Goal: Transaction & Acquisition: Book appointment/travel/reservation

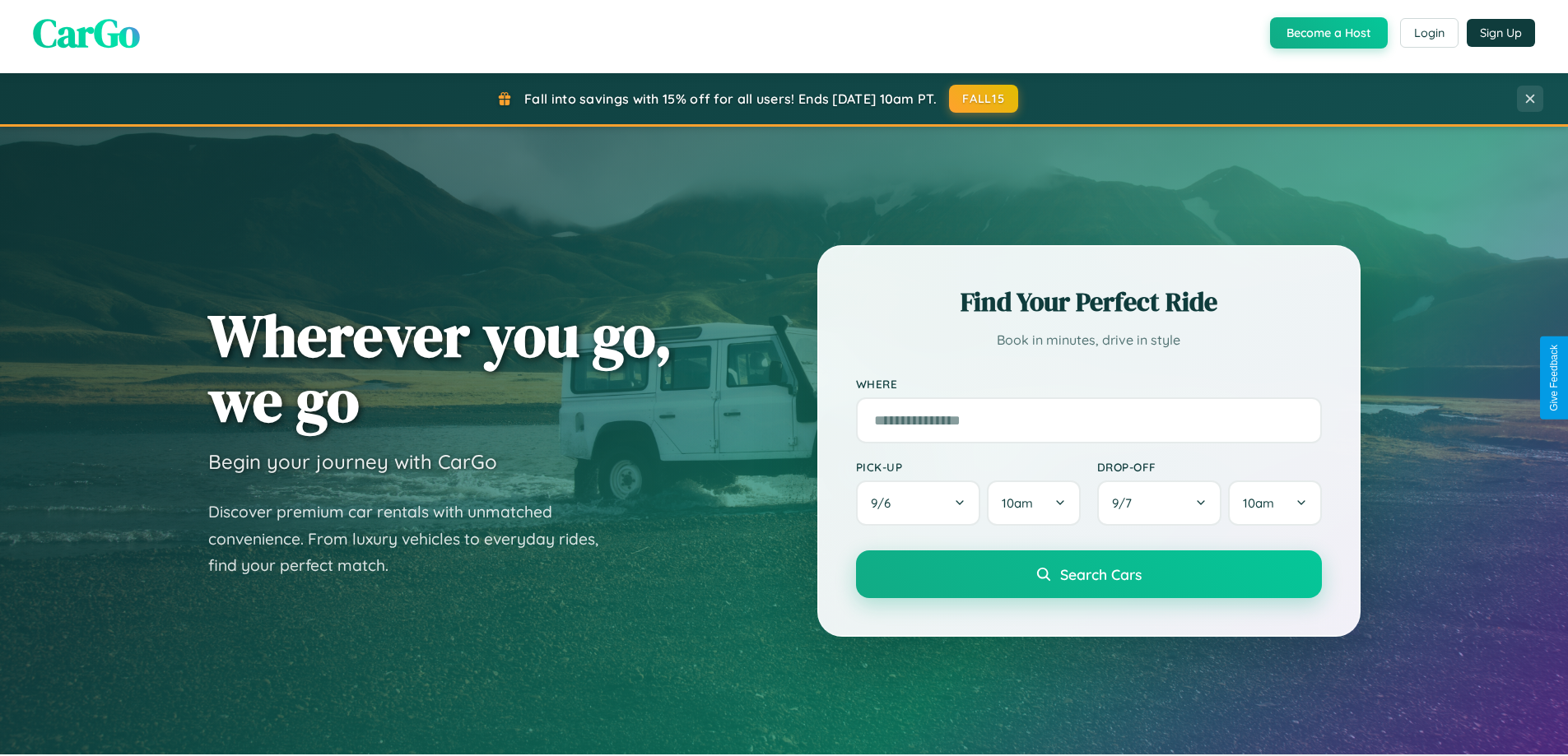
scroll to position [49, 0]
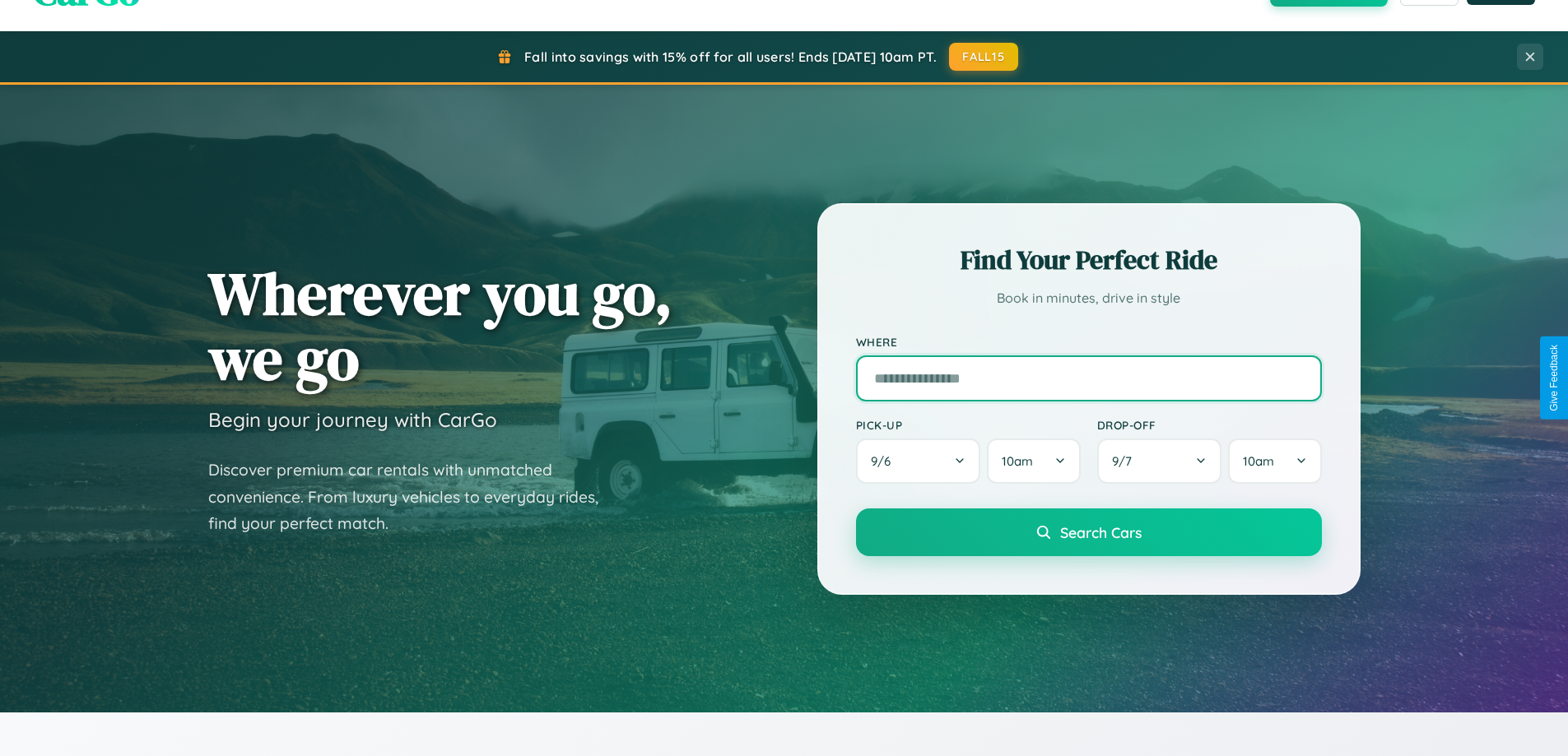
click at [1088, 378] on input "text" at bounding box center [1089, 378] width 466 height 46
type input "******"
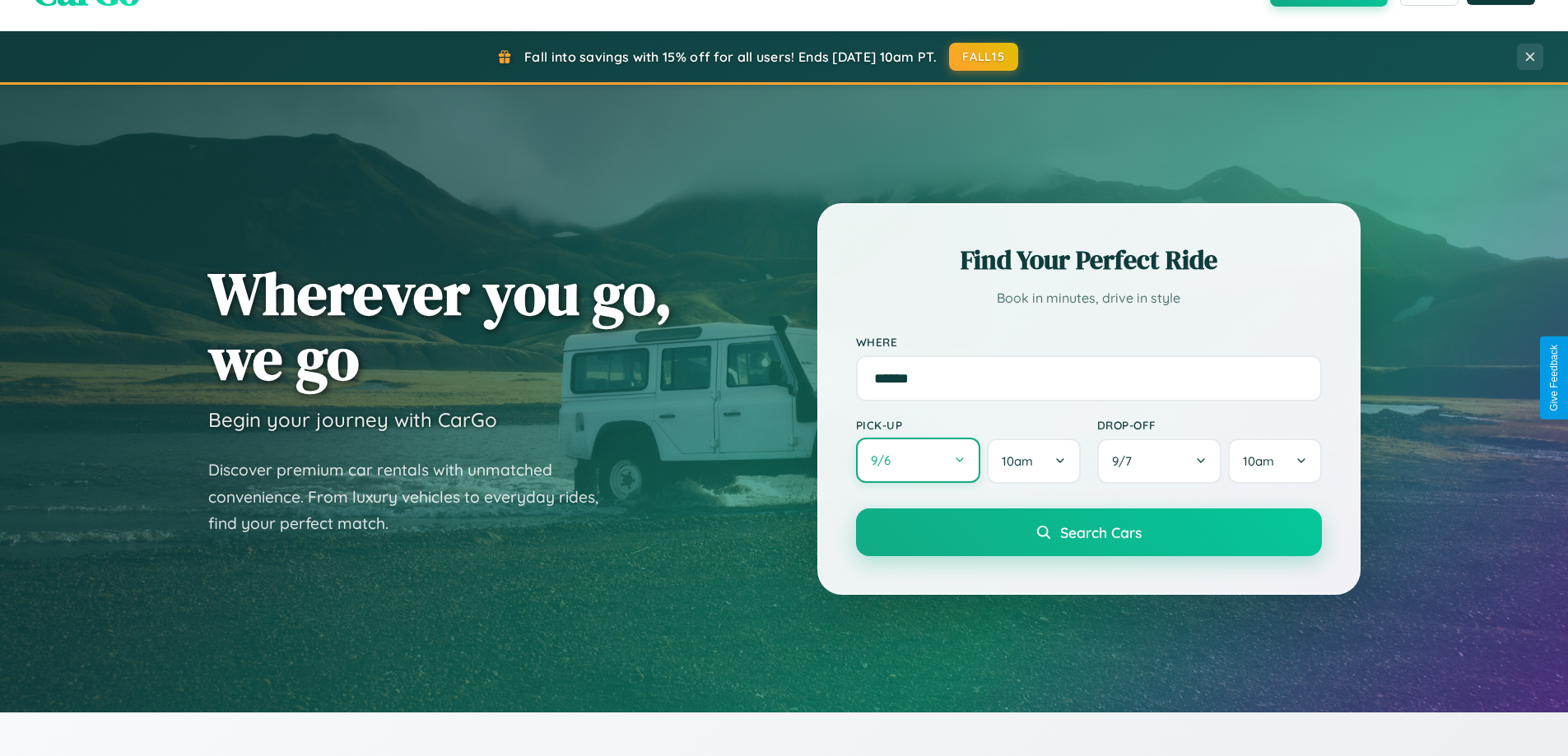
click at [918, 460] on button "9 / 6" at bounding box center [918, 460] width 125 height 45
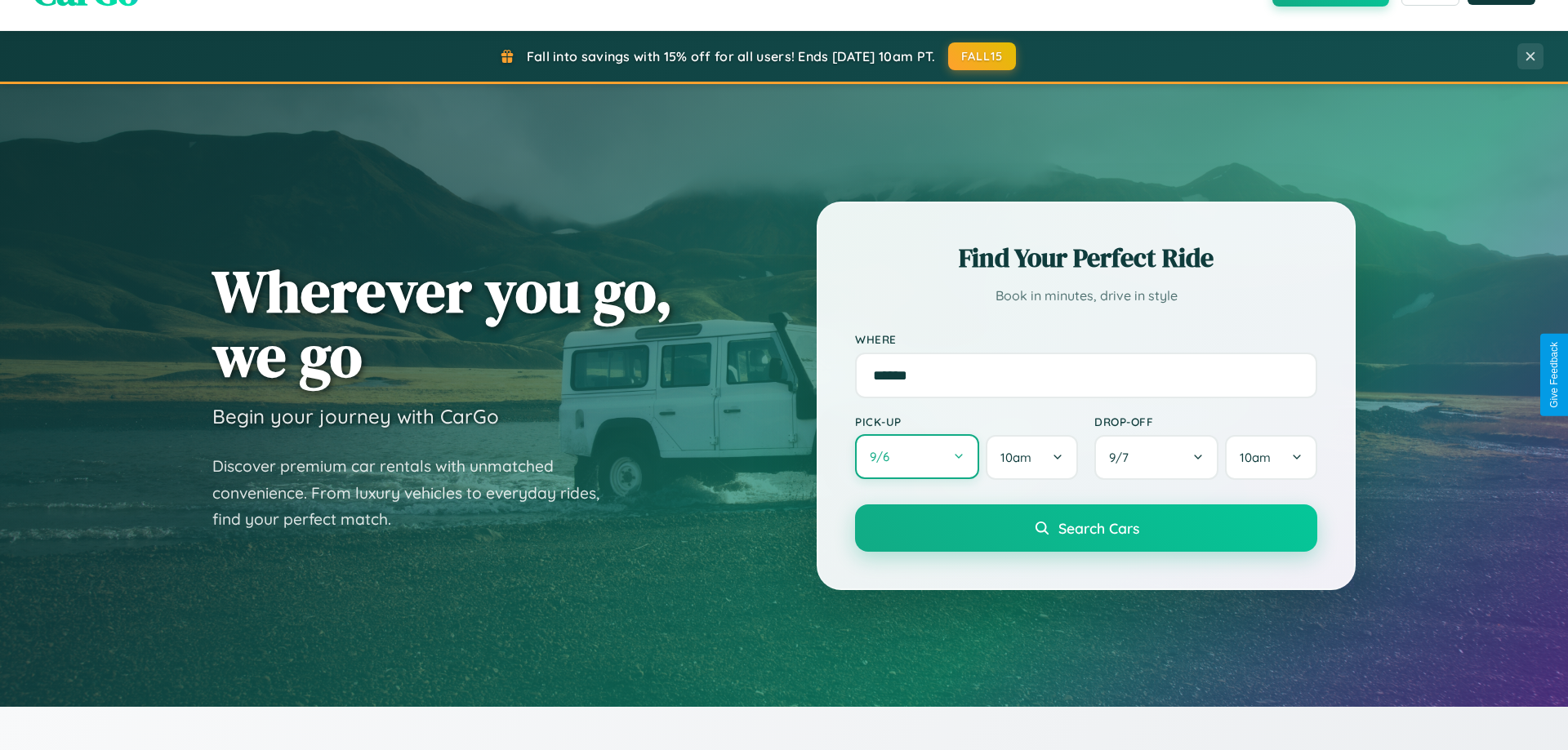
select select "*"
select select "****"
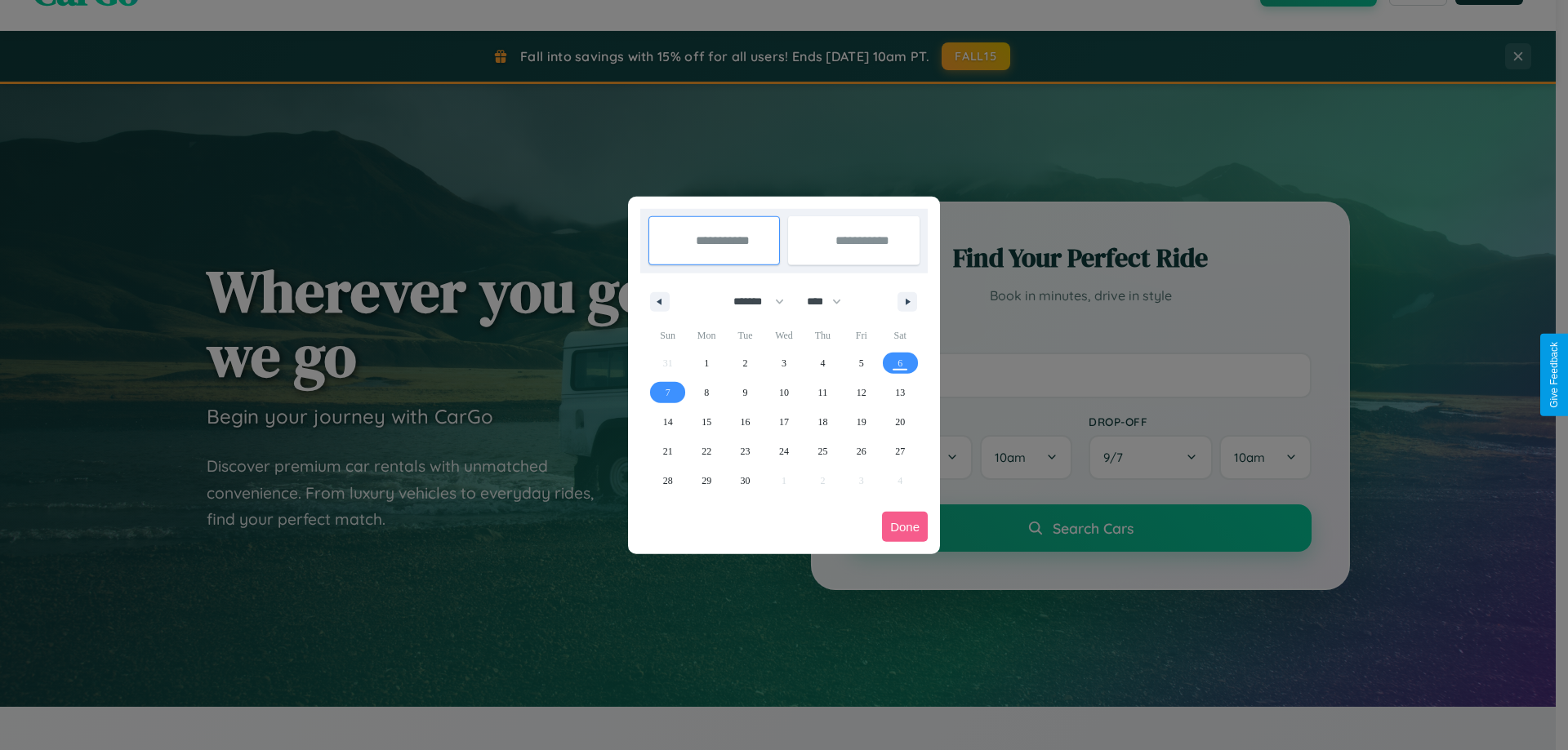
drag, startPoint x: 751, startPoint y: 301, endPoint x: 784, endPoint y: 328, distance: 42.6
click at [751, 301] on select "******* ******** ***** ***** *** **** **** ****** ********* ******* ******** **…" at bounding box center [755, 302] width 69 height 27
select select "*"
drag, startPoint x: 831, startPoint y: 301, endPoint x: 784, endPoint y: 328, distance: 54.2
click at [831, 301] on select "**** **** **** **** **** **** **** **** **** **** **** **** **** **** **** ****…" at bounding box center [823, 302] width 49 height 27
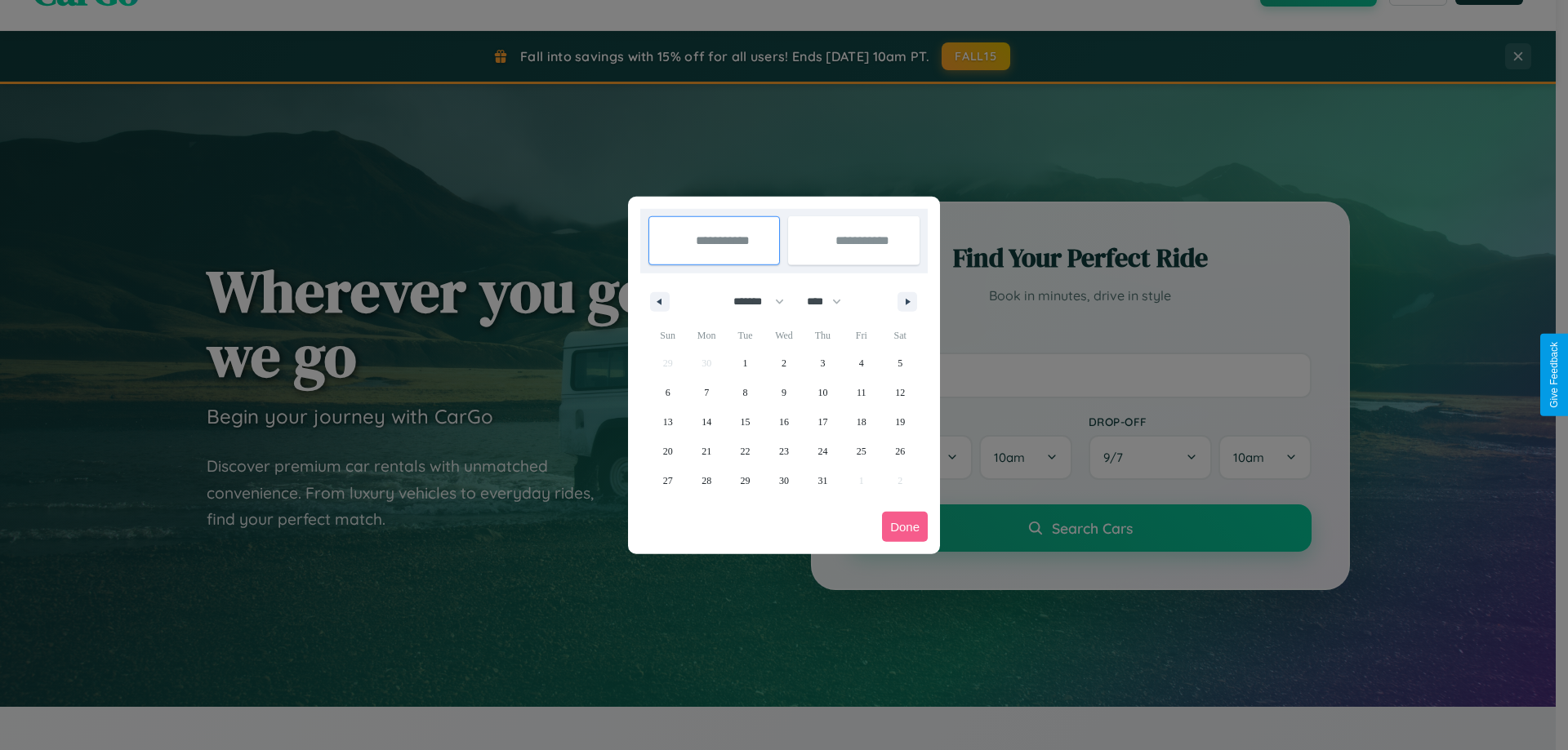
select select "****"
click at [783, 480] on span "29" at bounding box center [784, 480] width 10 height 29
type input "**********"
click at [822, 480] on span "30" at bounding box center [822, 480] width 10 height 29
type input "**********"
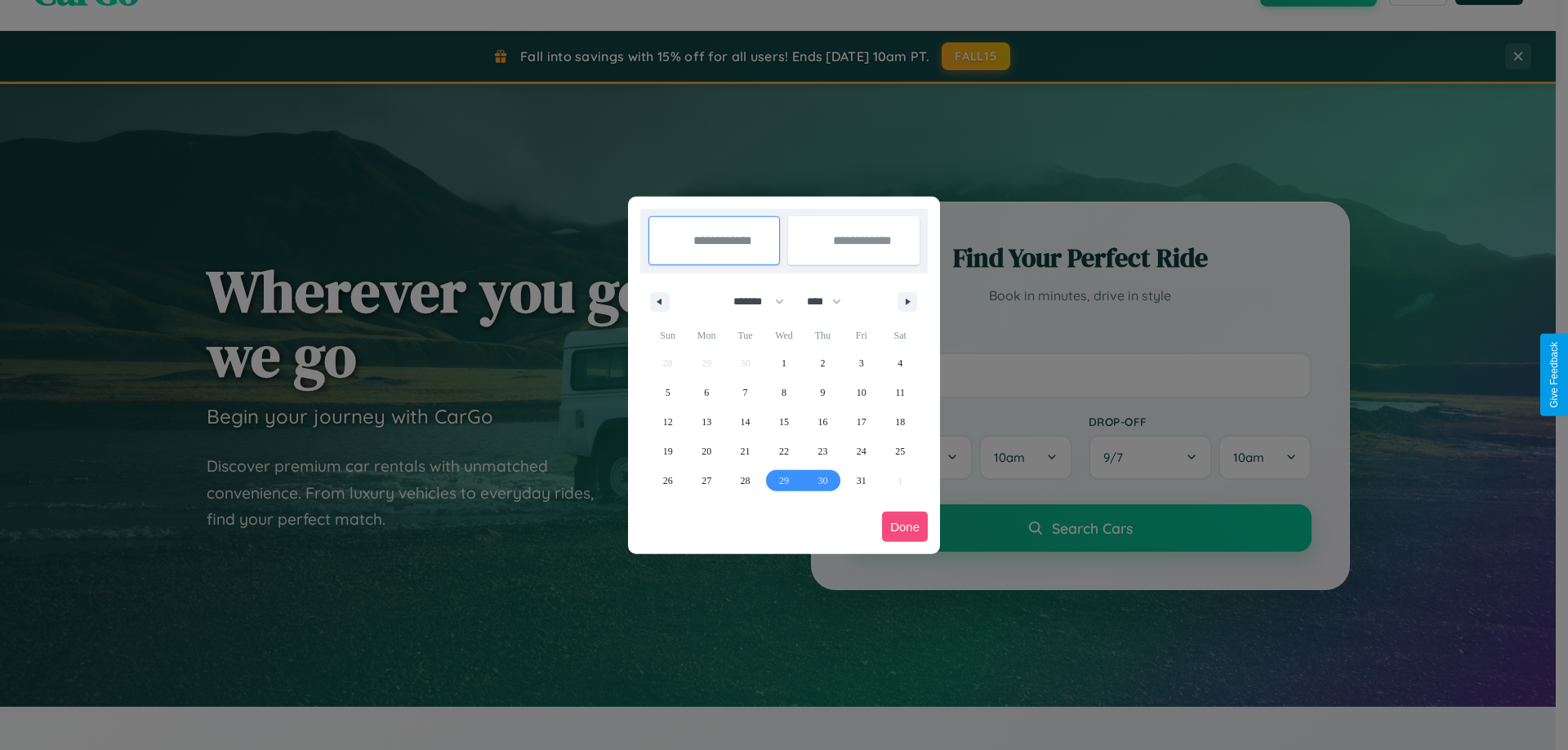
click at [904, 527] on button "Done" at bounding box center [904, 527] width 46 height 30
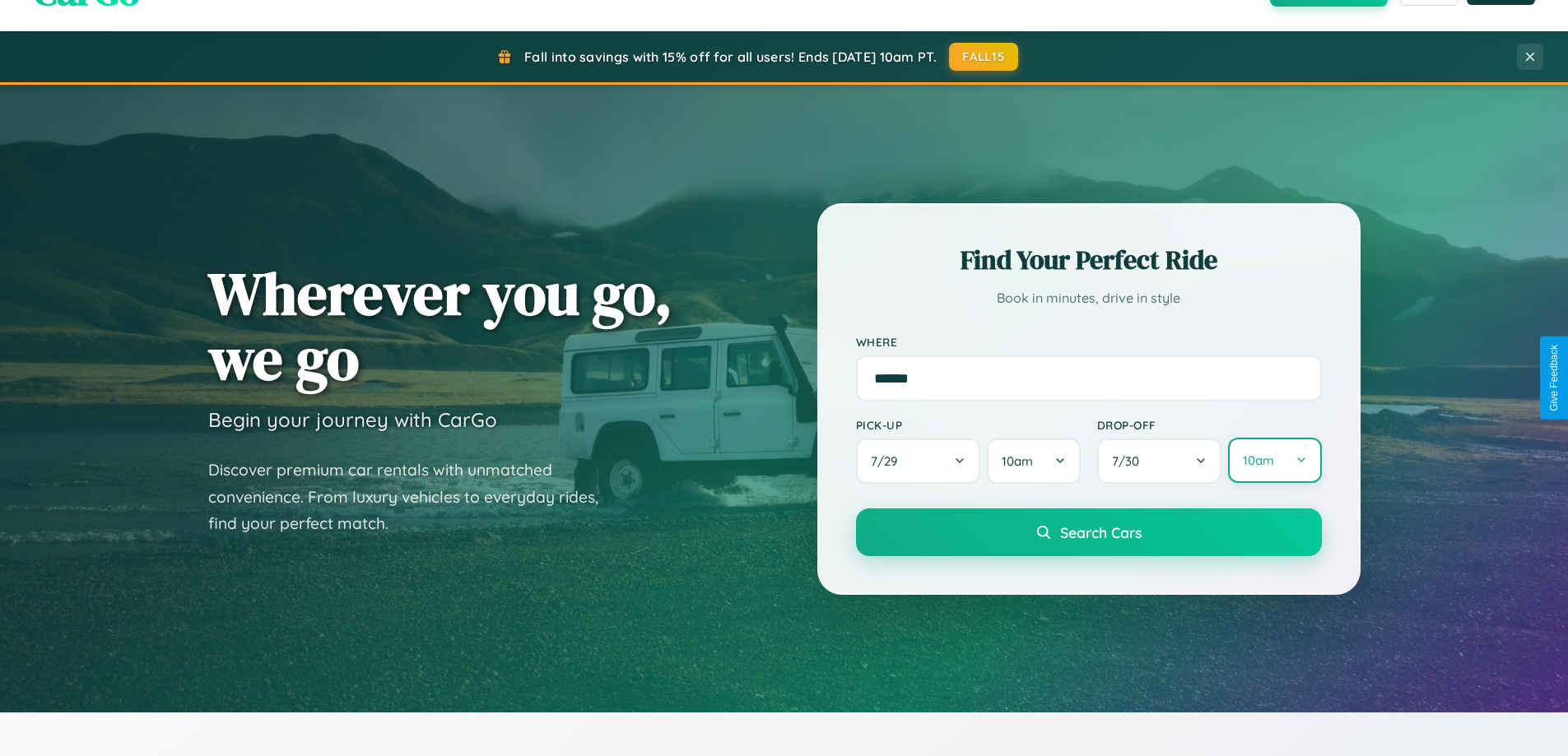
click at [1274, 460] on button "10am" at bounding box center [1274, 460] width 93 height 45
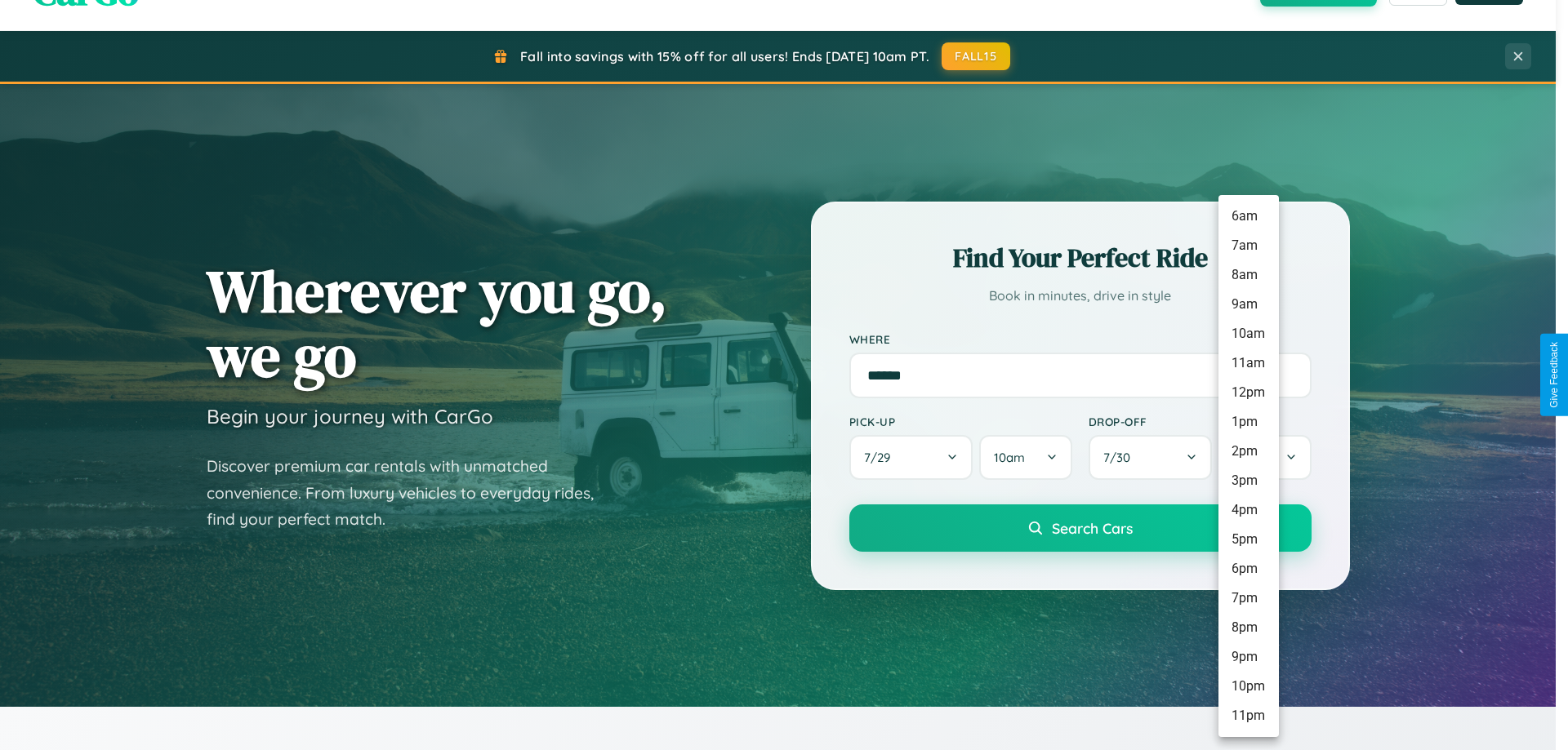
click at [1248, 422] on li "1pm" at bounding box center [1248, 422] width 60 height 29
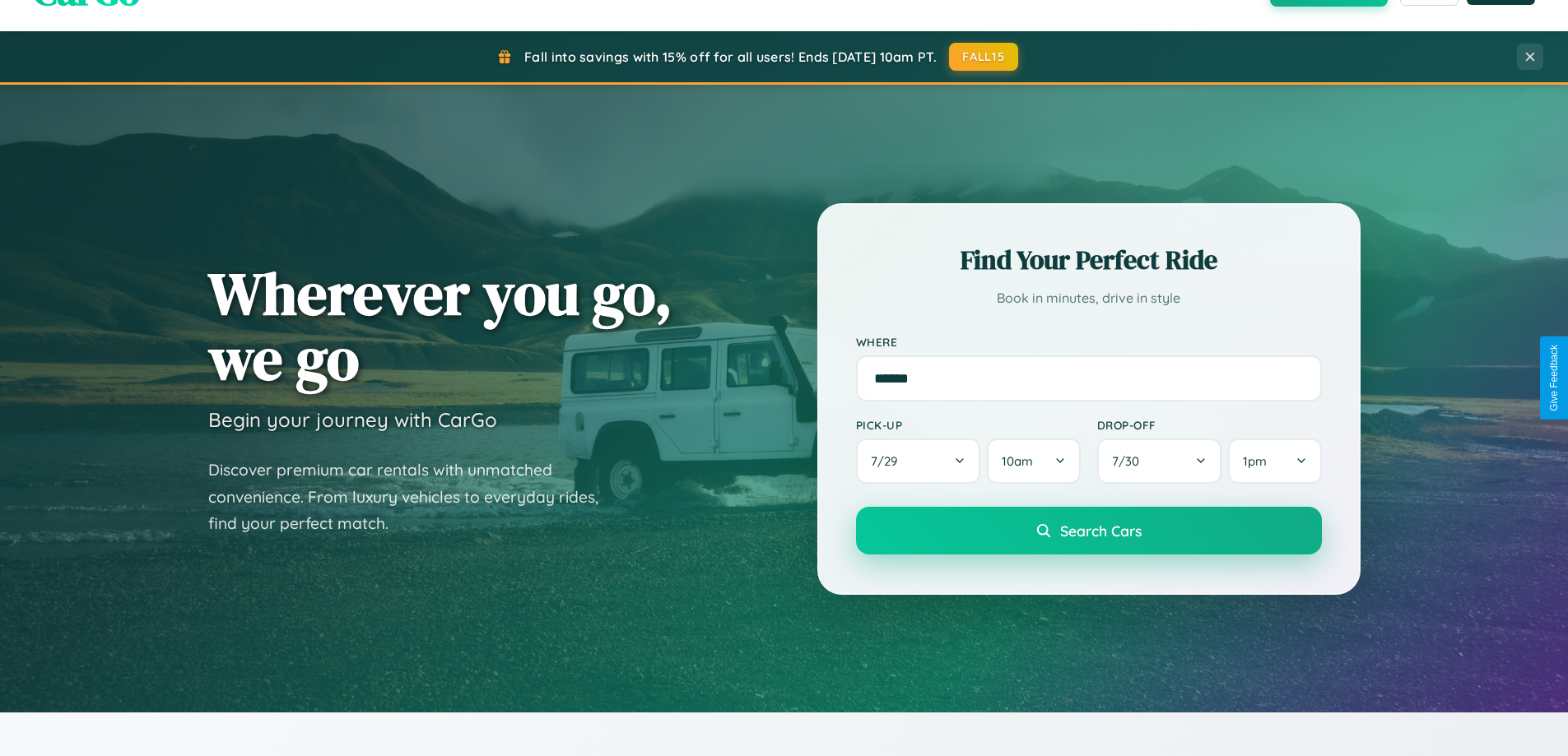
click at [1088, 532] on span "Search Cars" at bounding box center [1101, 531] width 82 height 18
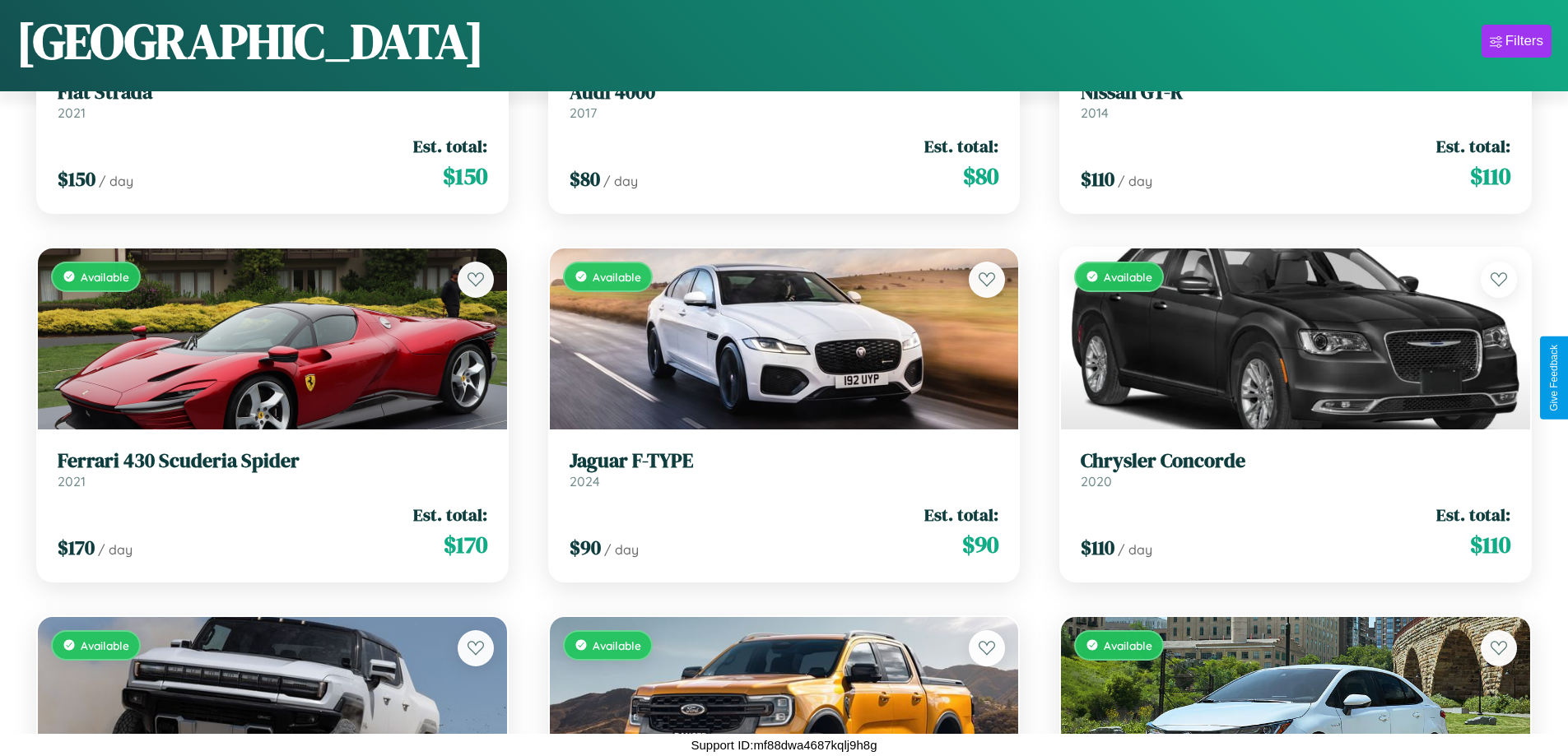
scroll to position [10443, 0]
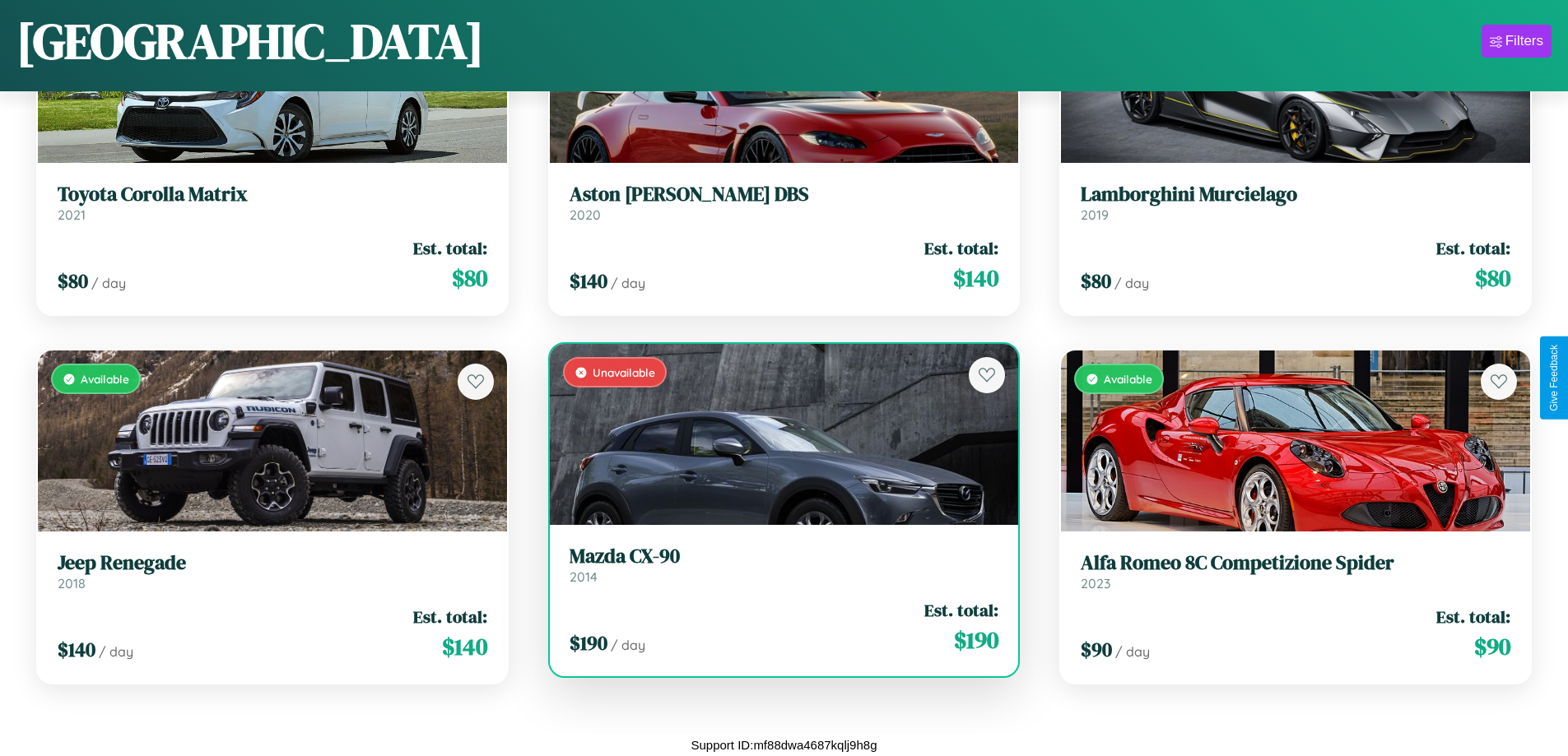
click at [777, 570] on link "Mazda CX-90 2014" at bounding box center [784, 564] width 429 height 40
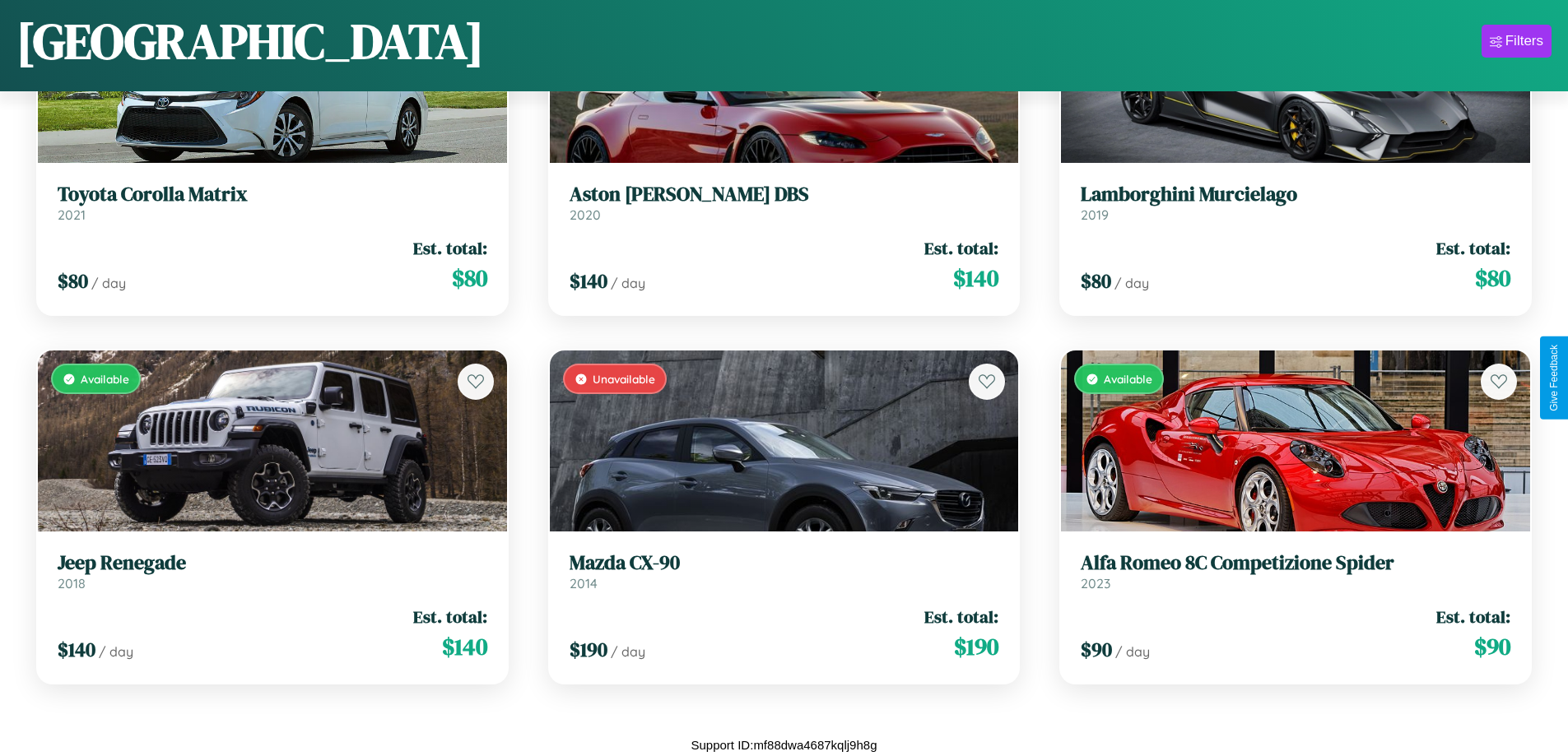
scroll to position [4653, 0]
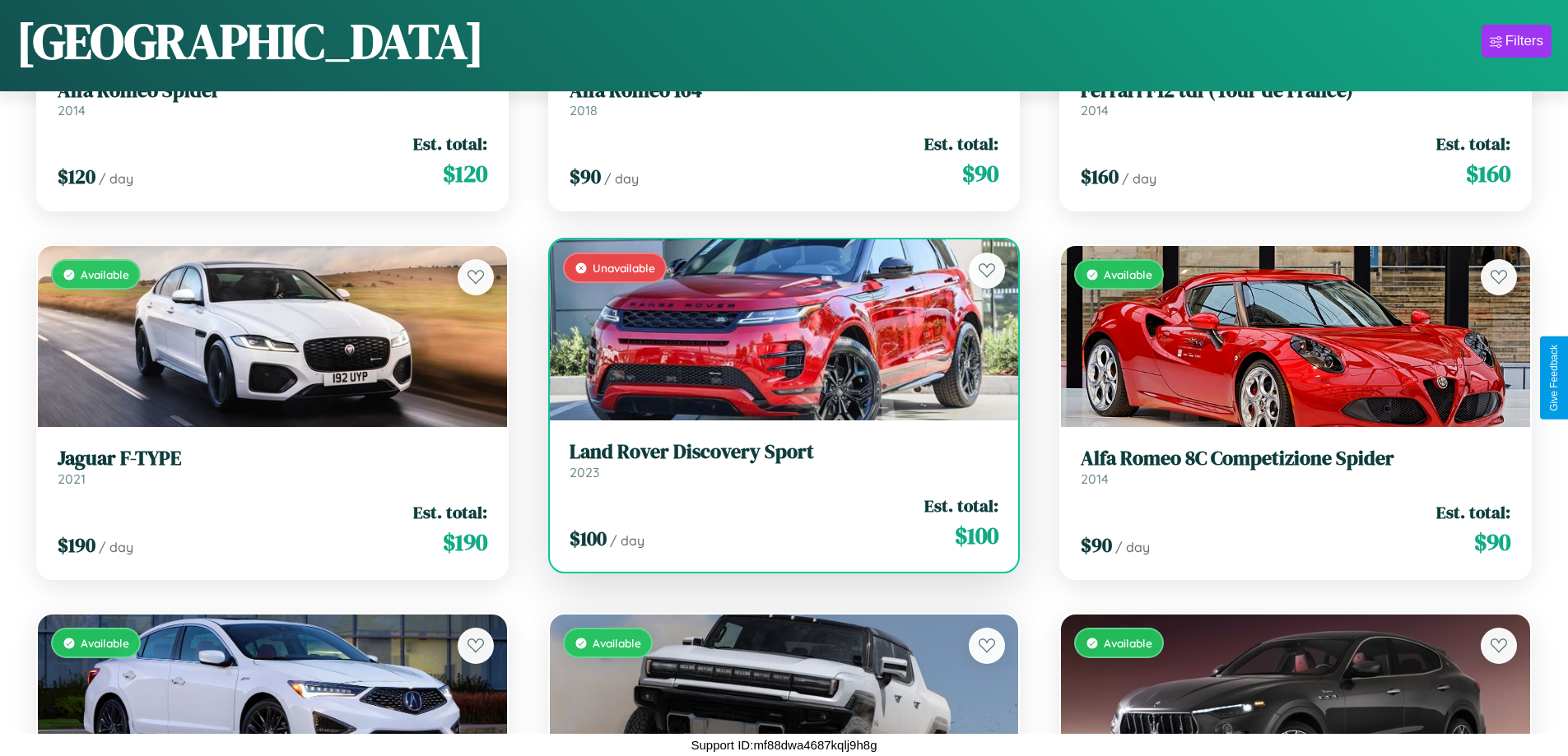
click at [777, 460] on h3 "Land Rover Discovery Sport" at bounding box center [784, 452] width 429 height 24
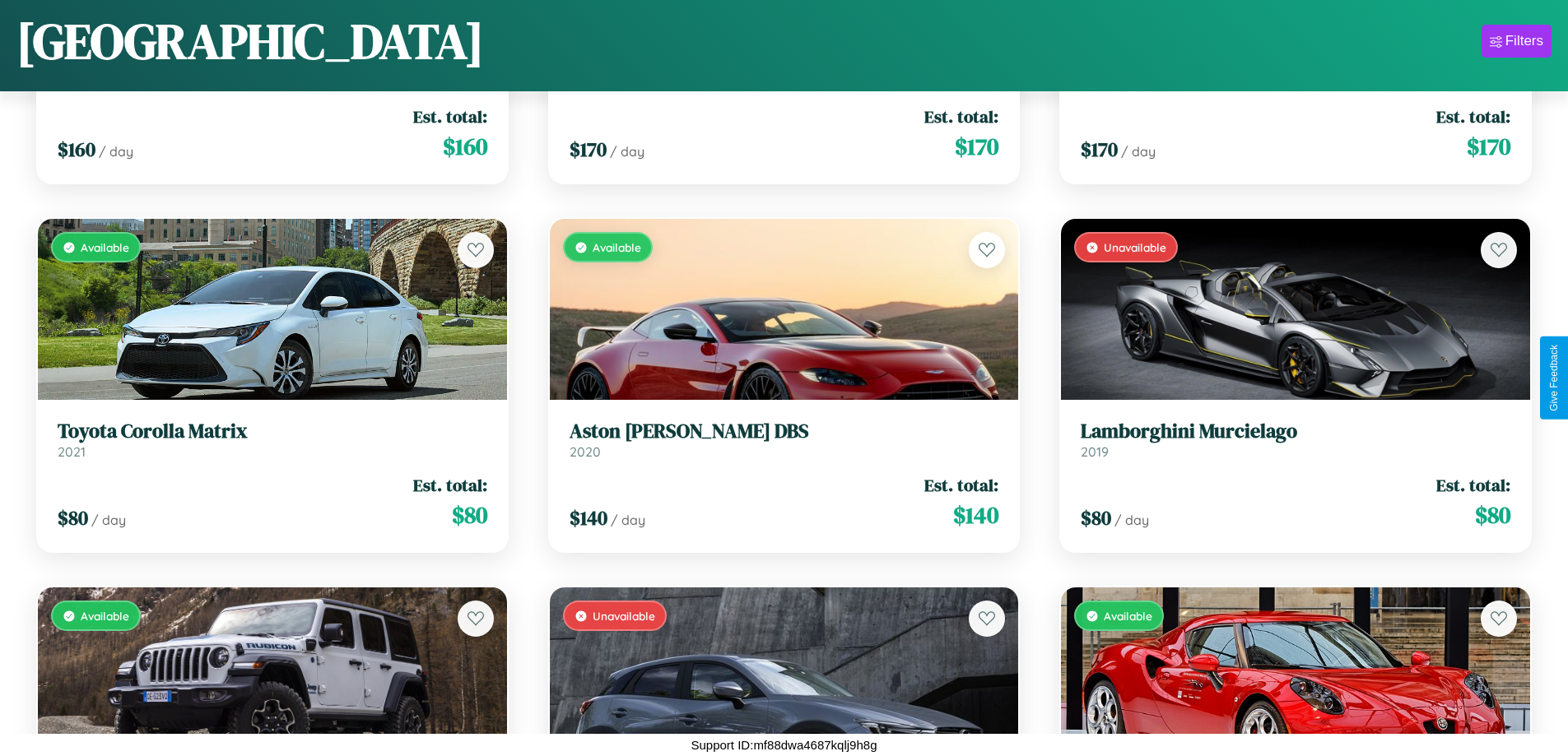
scroll to position [10443, 0]
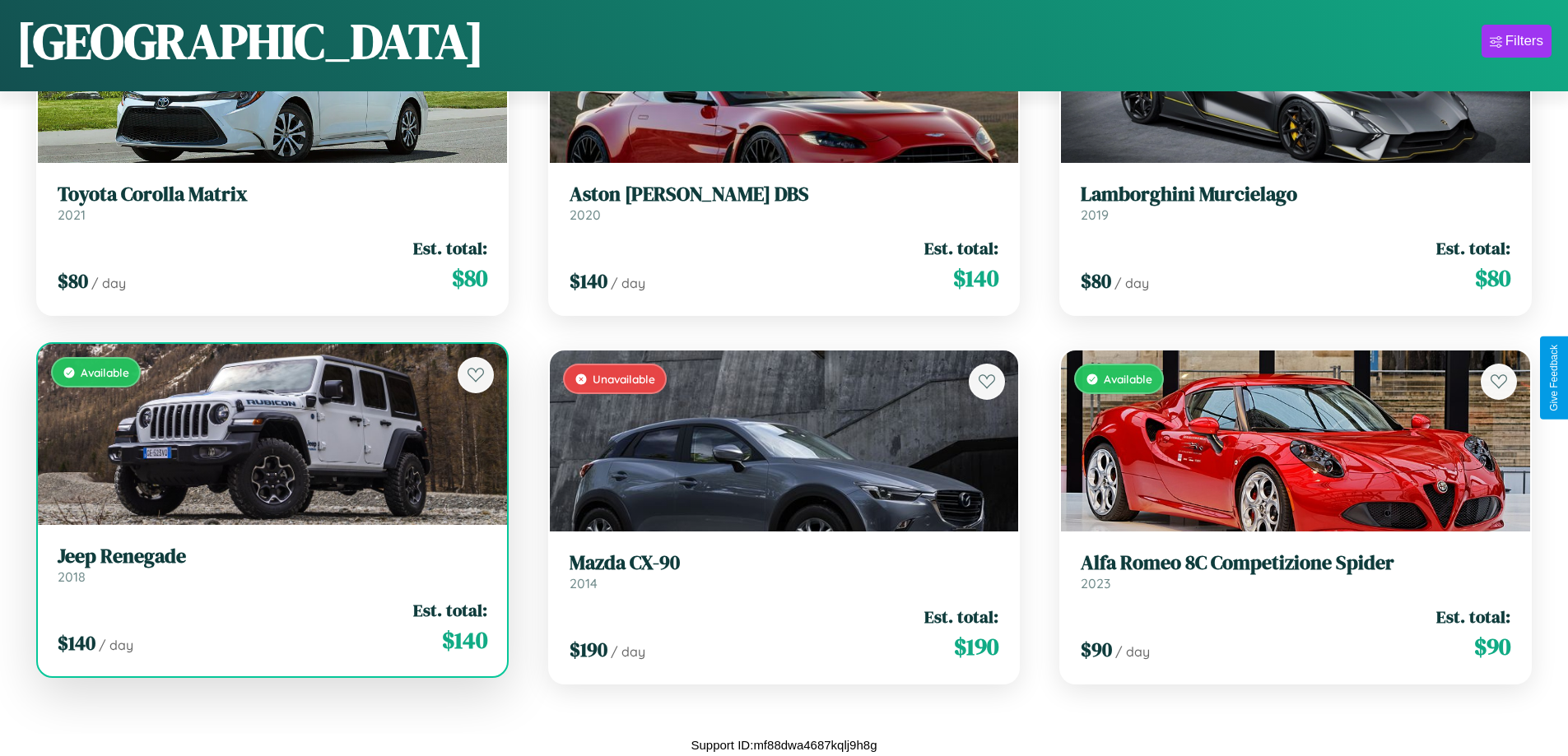
click at [270, 627] on div "$ 140 / day Est. total: $ 140" at bounding box center [272, 627] width 429 height 59
click at [270, 627] on div "$ 140 / day Est. total: $ 140" at bounding box center [272, 627] width 429 height 59
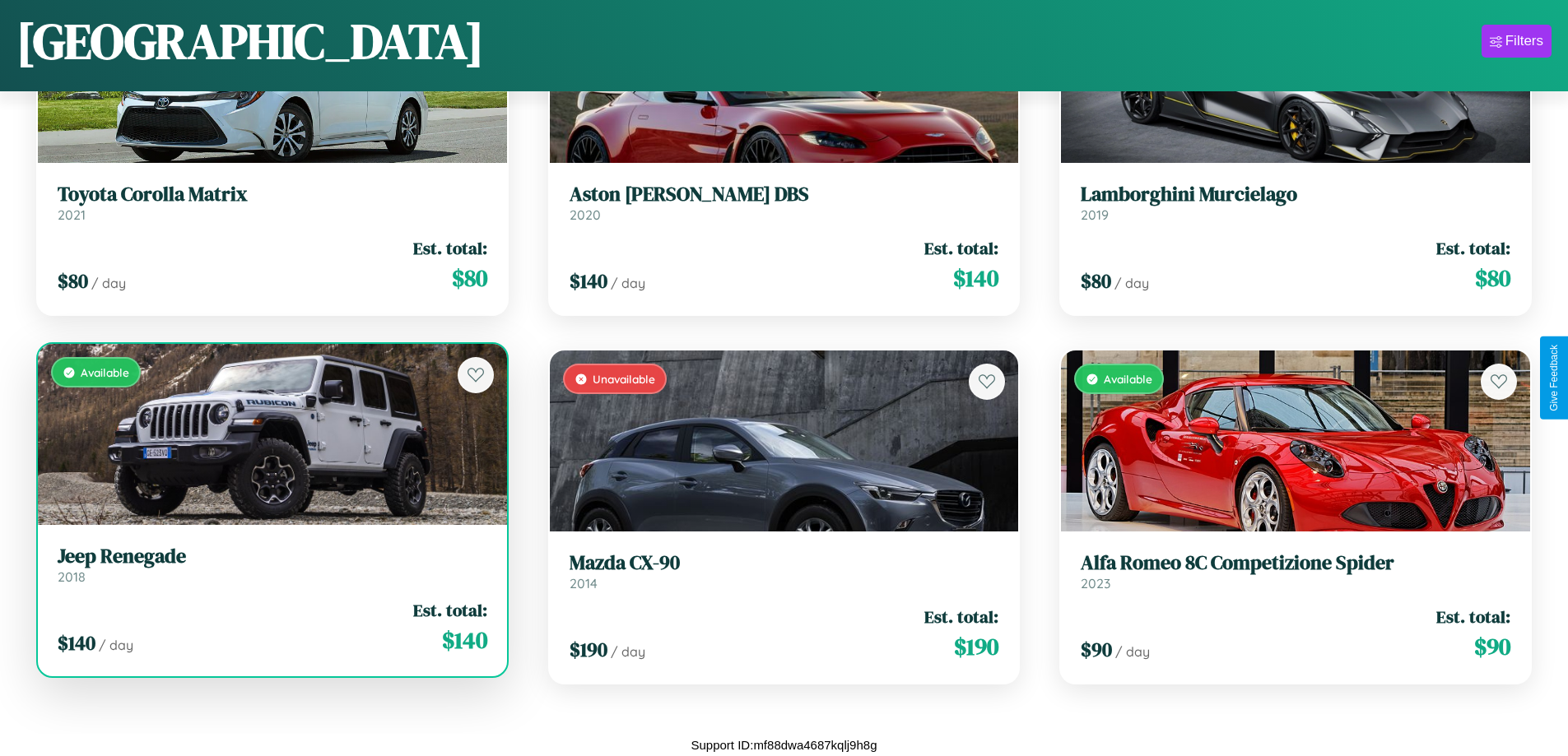
click at [270, 627] on div "$ 140 / day Est. total: $ 140" at bounding box center [272, 627] width 429 height 59
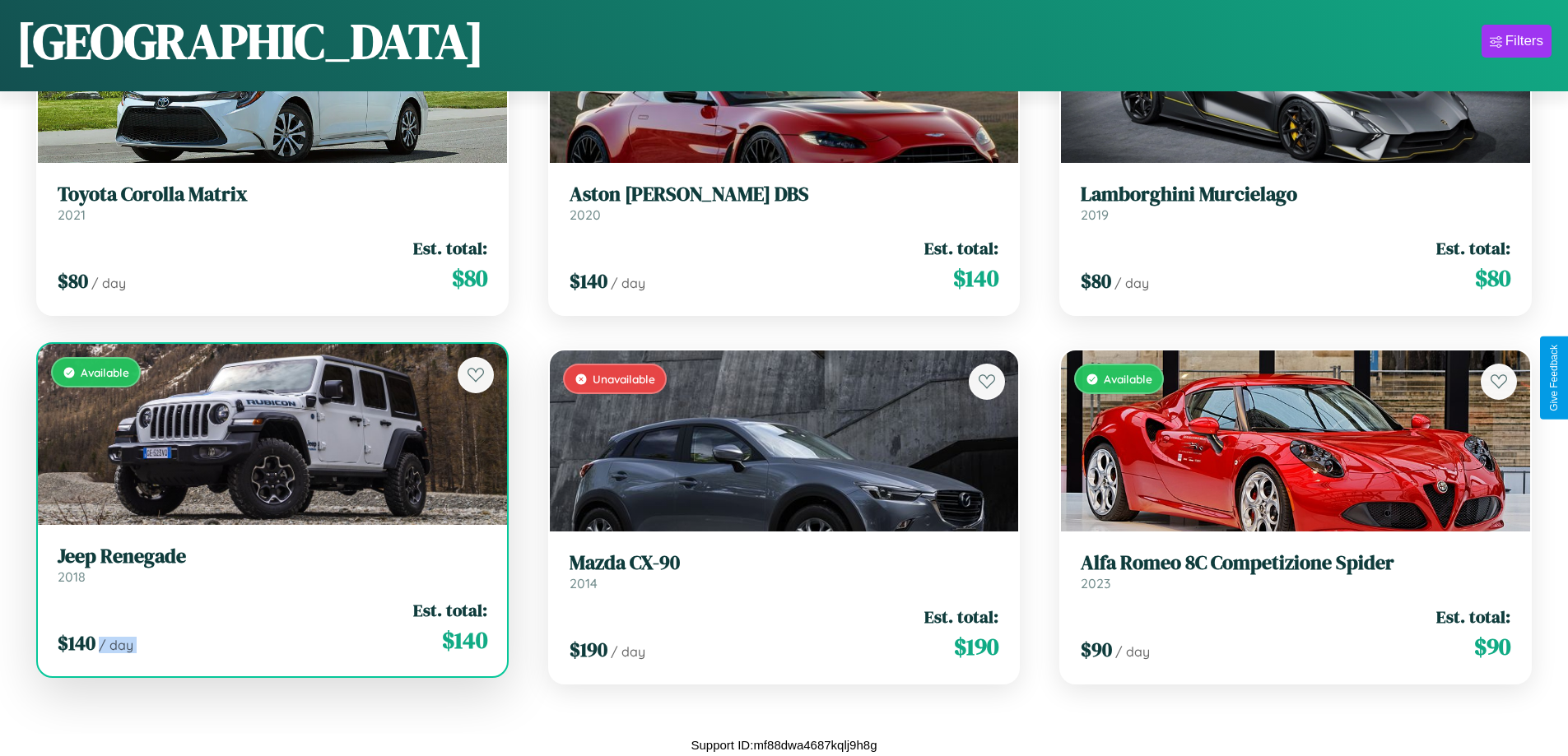
click at [270, 627] on div "$ 140 / day Est. total: $ 140" at bounding box center [272, 627] width 429 height 59
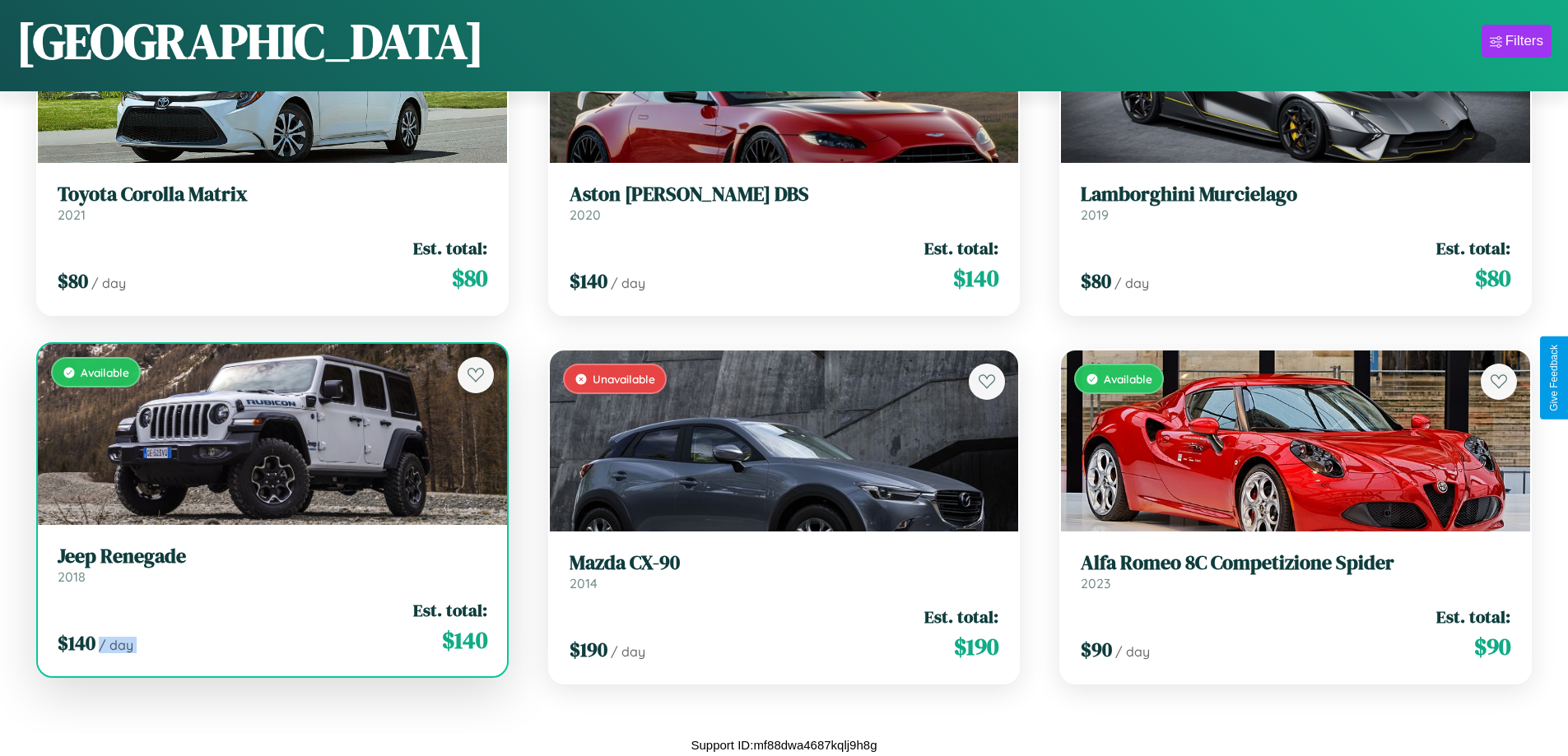
click at [270, 627] on div "$ 140 / day Est. total: $ 140" at bounding box center [272, 627] width 429 height 59
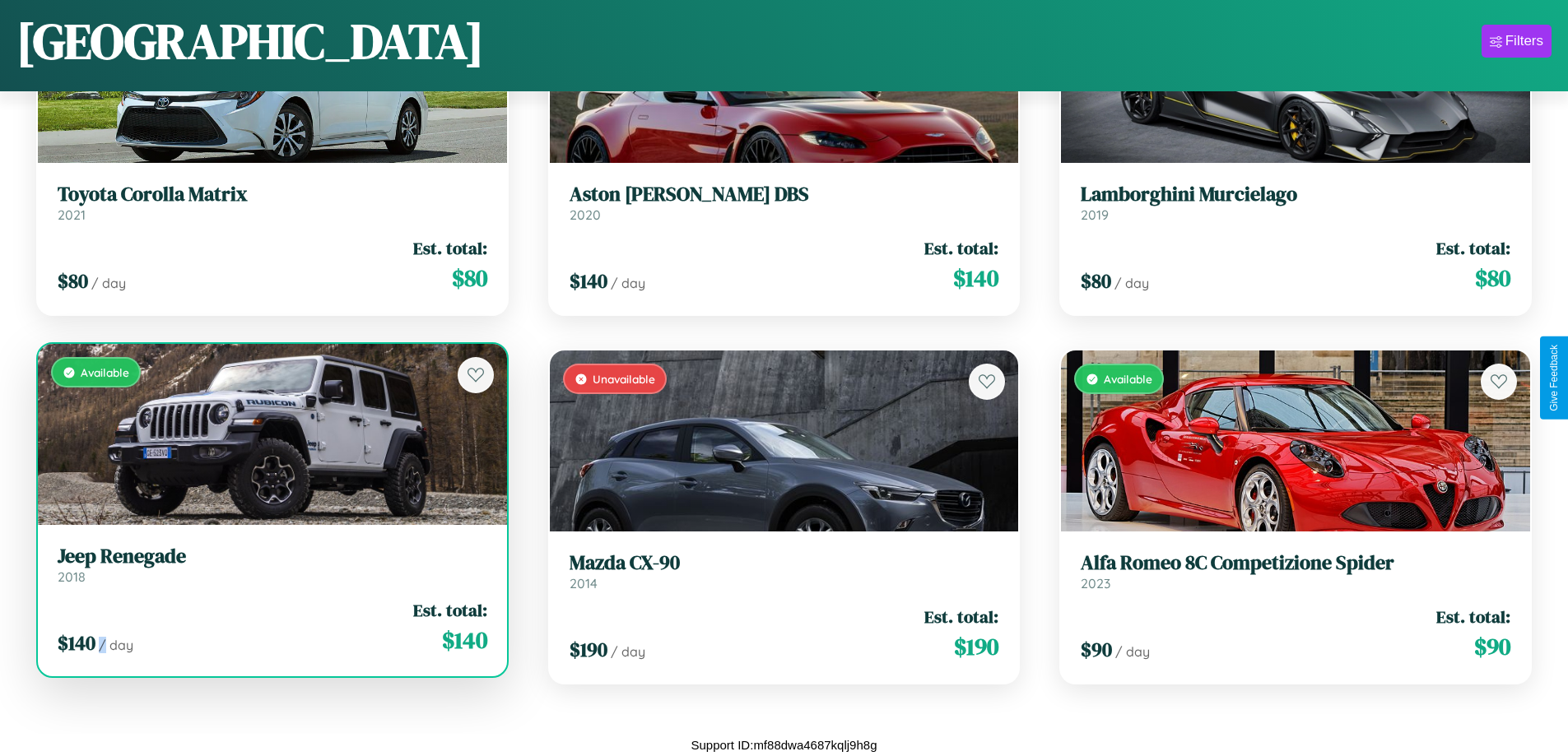
click at [270, 627] on div "$ 140 / day Est. total: $ 140" at bounding box center [272, 627] width 429 height 59
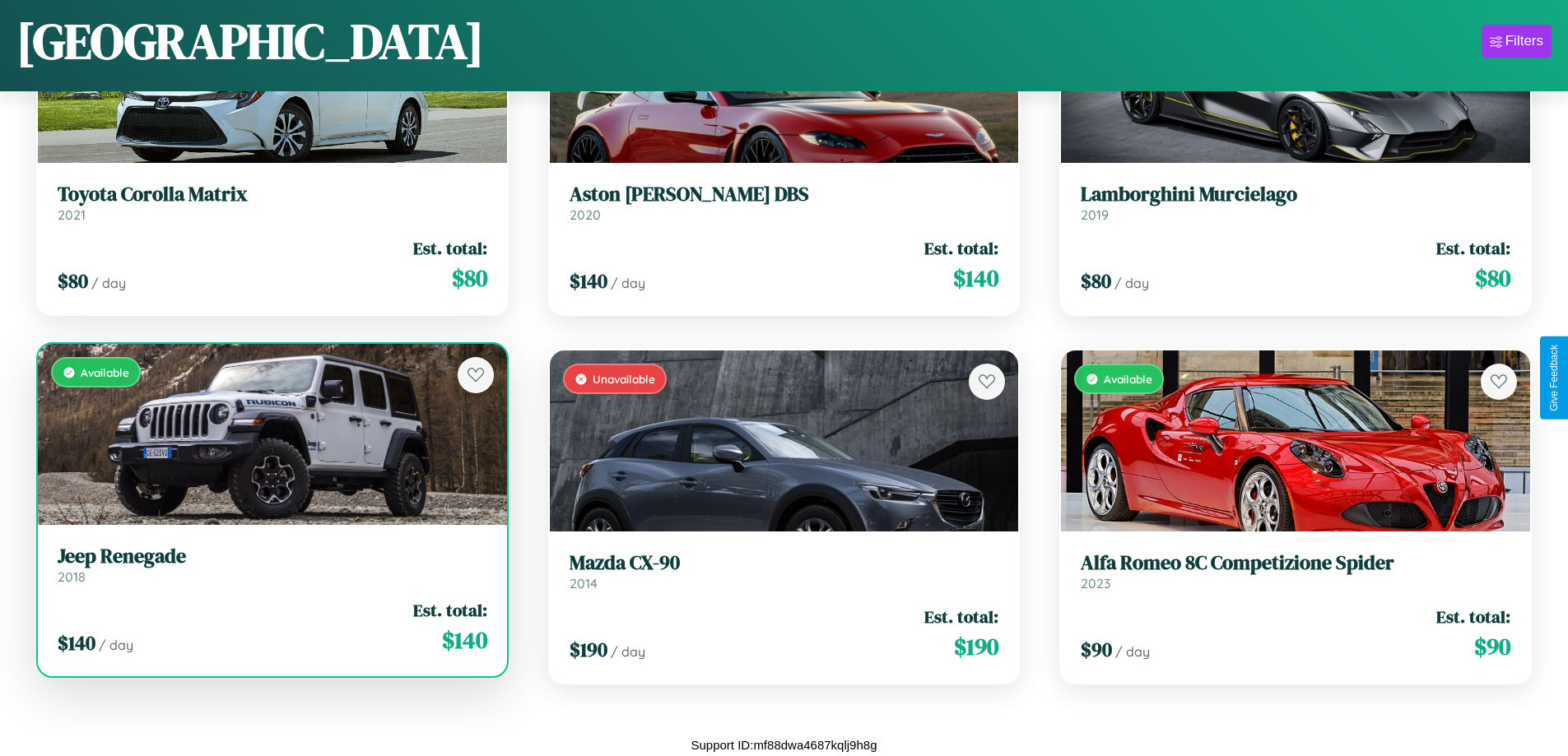
click at [270, 564] on h3 "Jeep Renegade" at bounding box center [272, 556] width 429 height 24
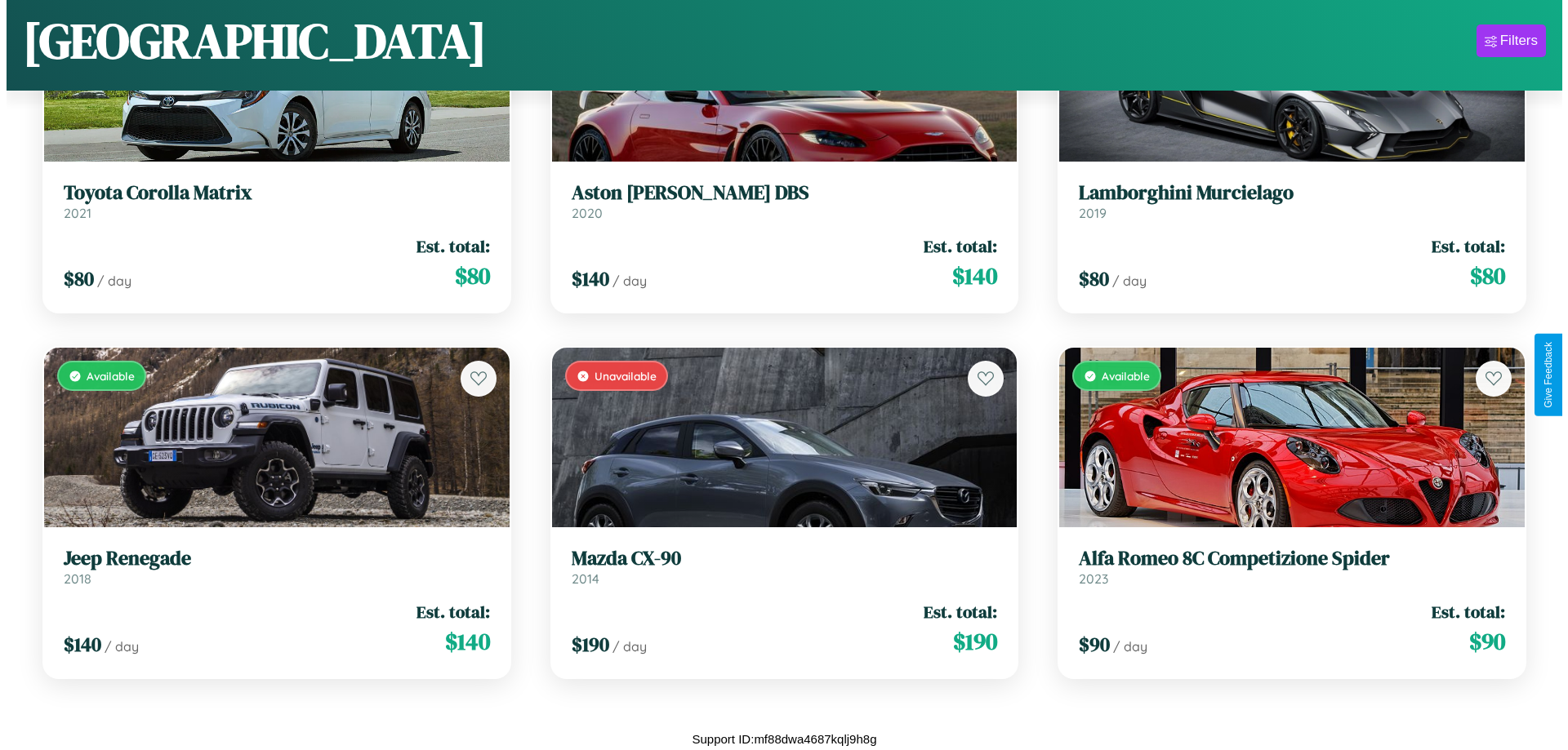
scroll to position [0, 0]
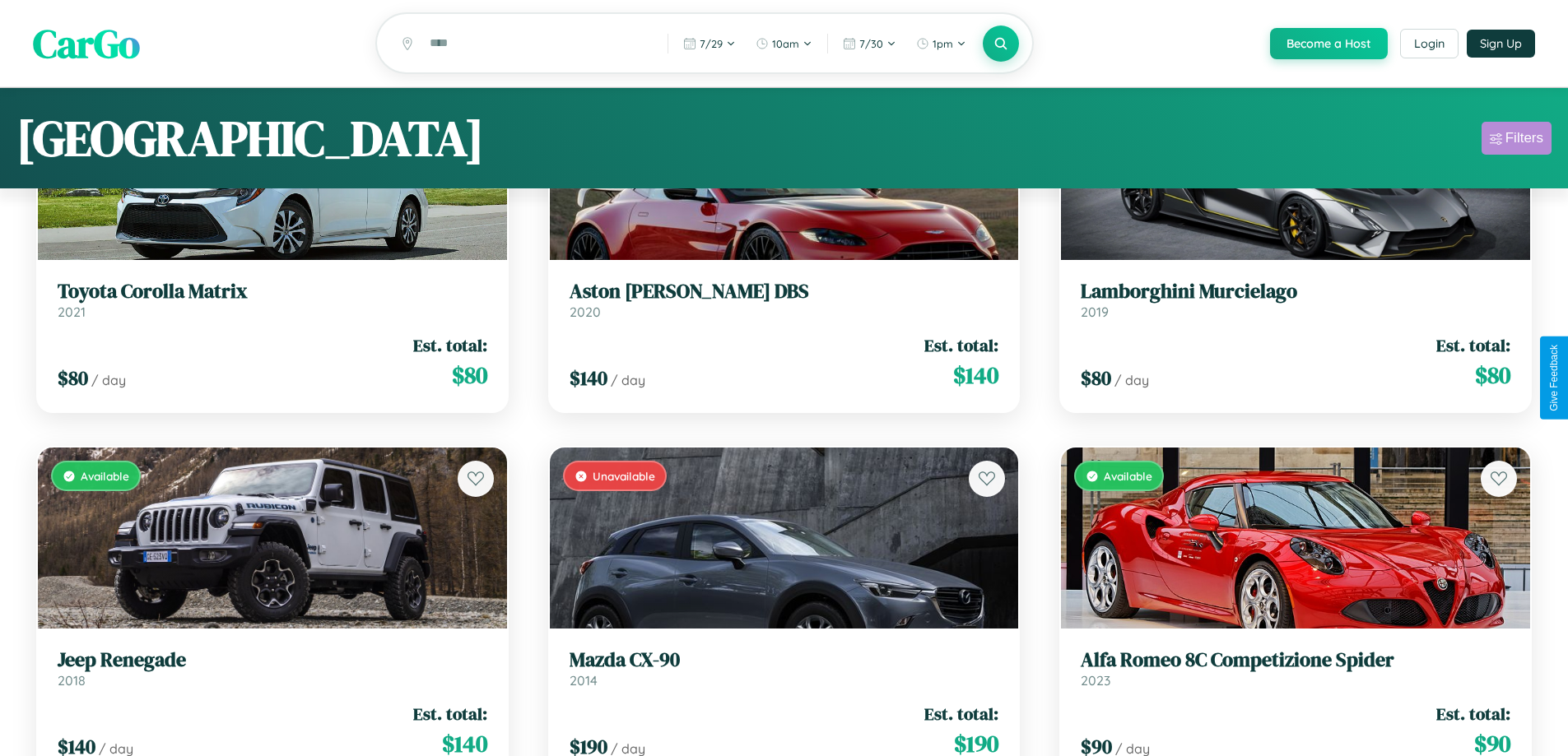
click at [1516, 140] on div "Filters" at bounding box center [1523, 139] width 38 height 17
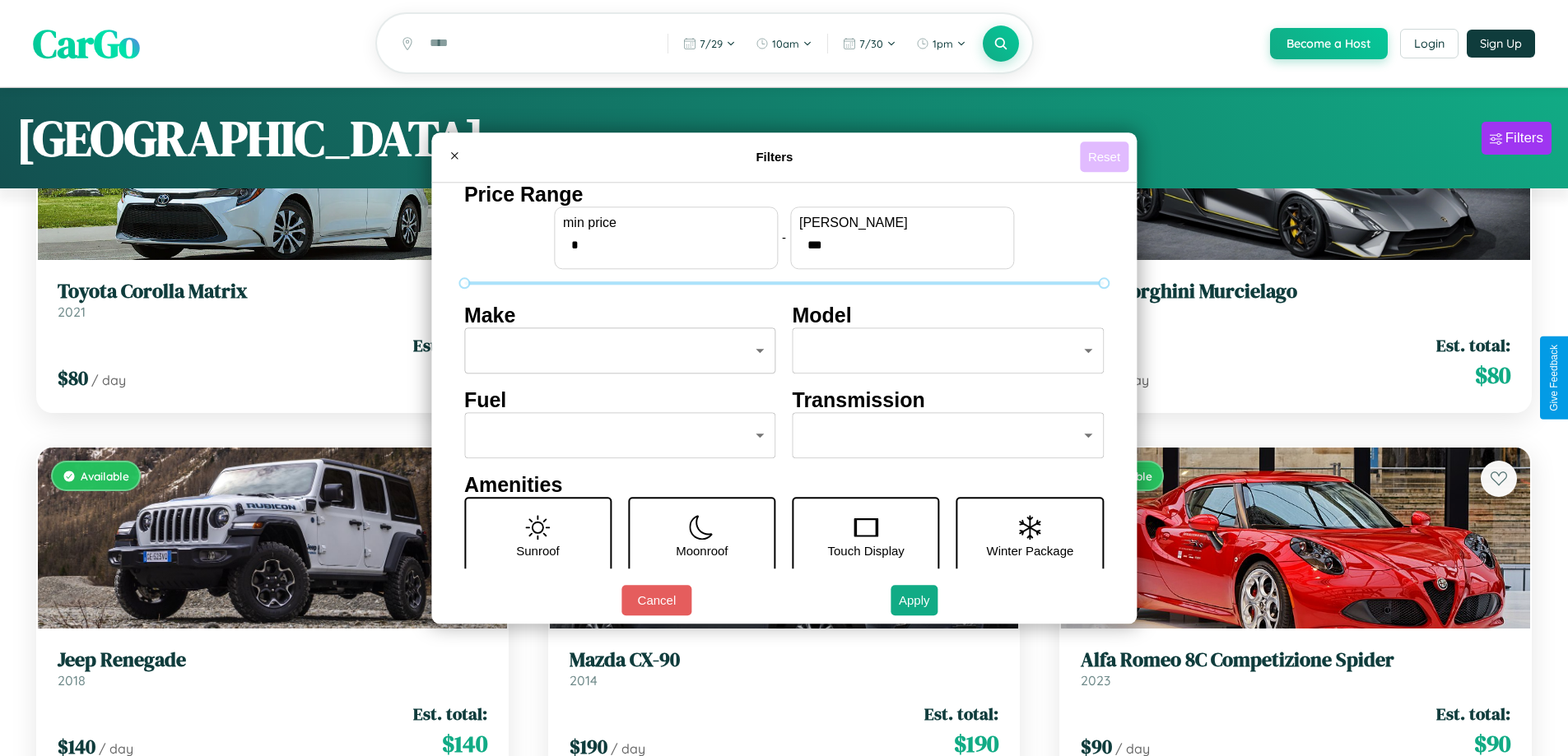
click at [1106, 156] on button "Reset" at bounding box center [1104, 156] width 49 height 30
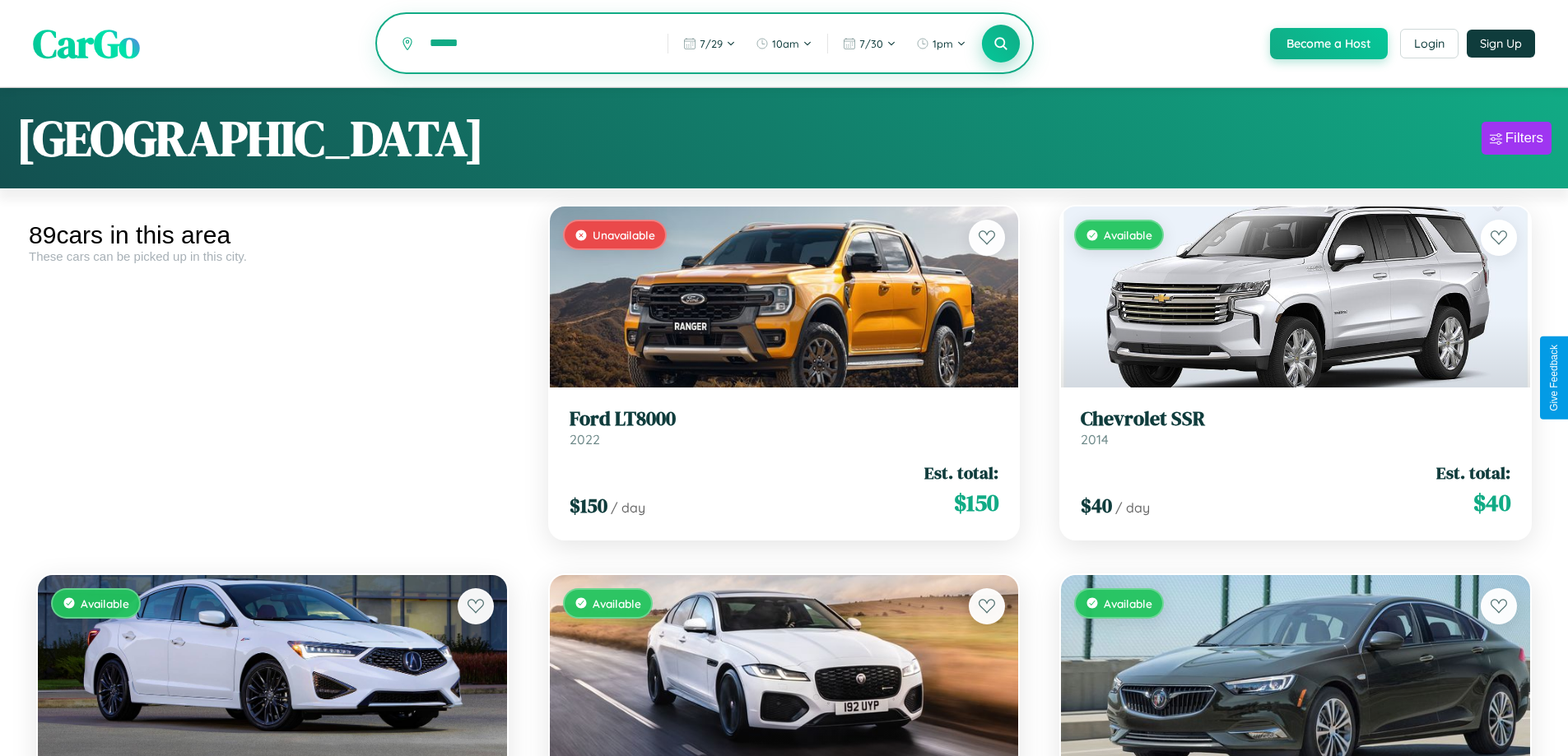
type input "******"
click at [1000, 45] on icon at bounding box center [1001, 43] width 16 height 16
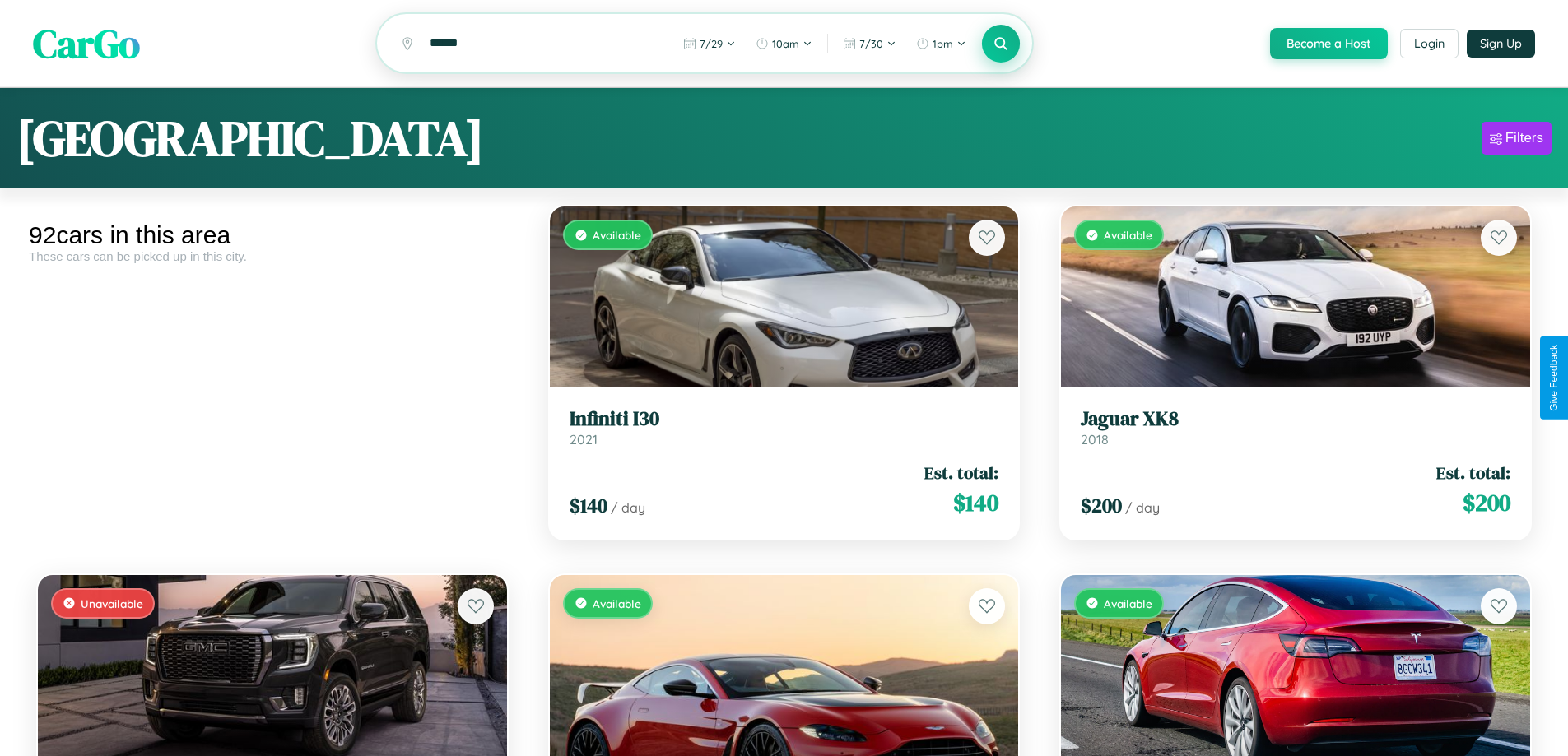
scroll to position [9932, 0]
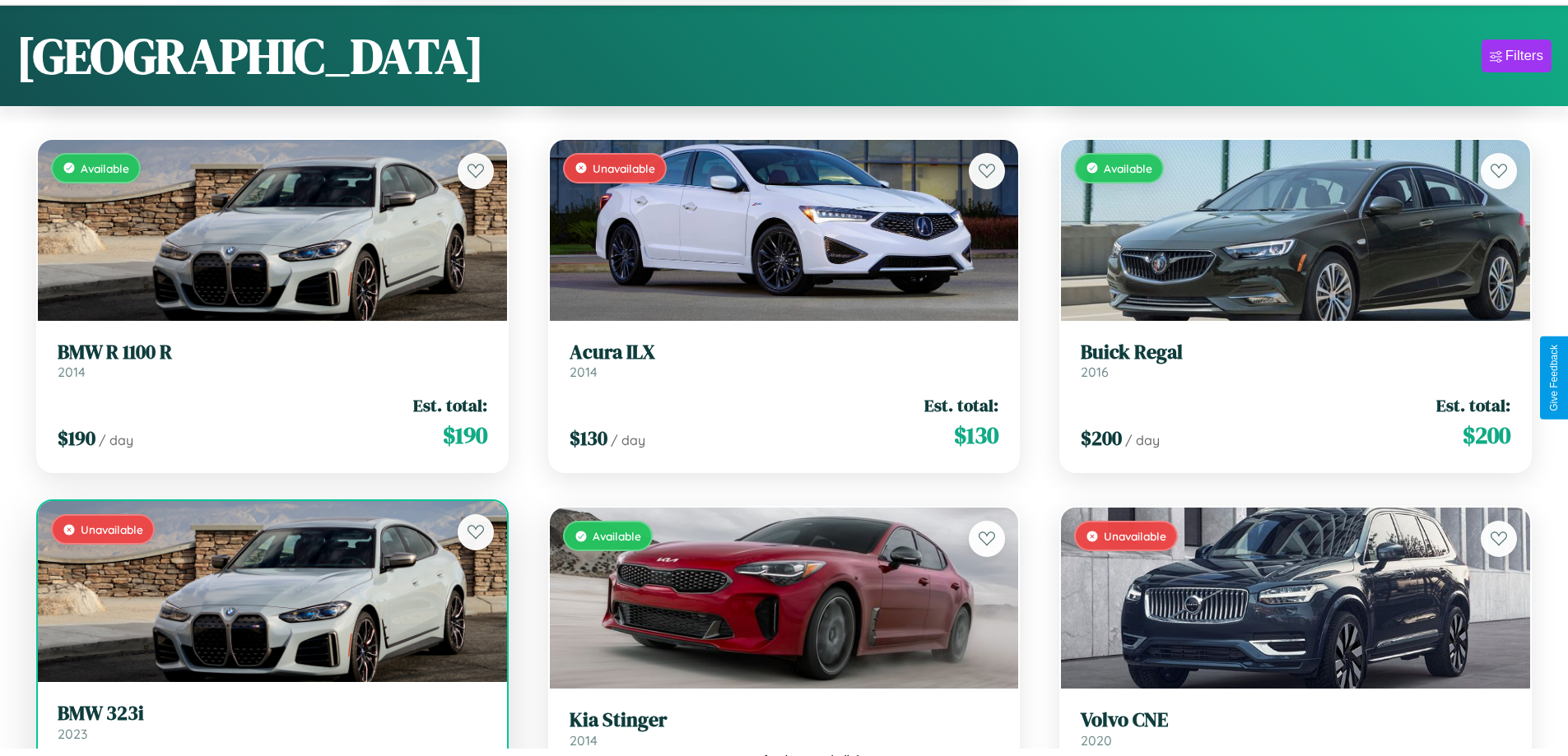
click at [270, 726] on h3 "BMW 323i" at bounding box center [272, 713] width 429 height 24
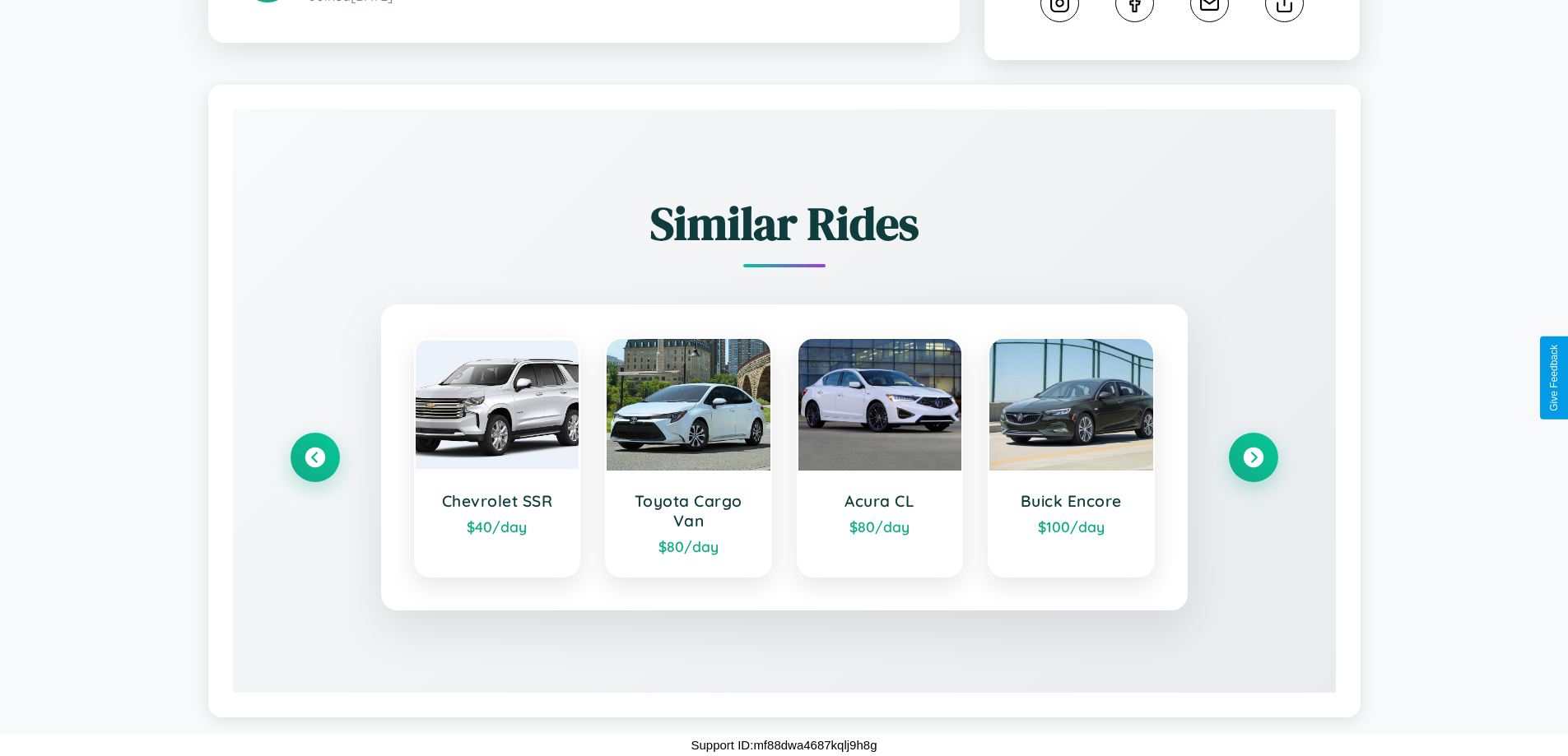
scroll to position [983, 0]
click at [314, 458] on icon at bounding box center [314, 458] width 22 height 22
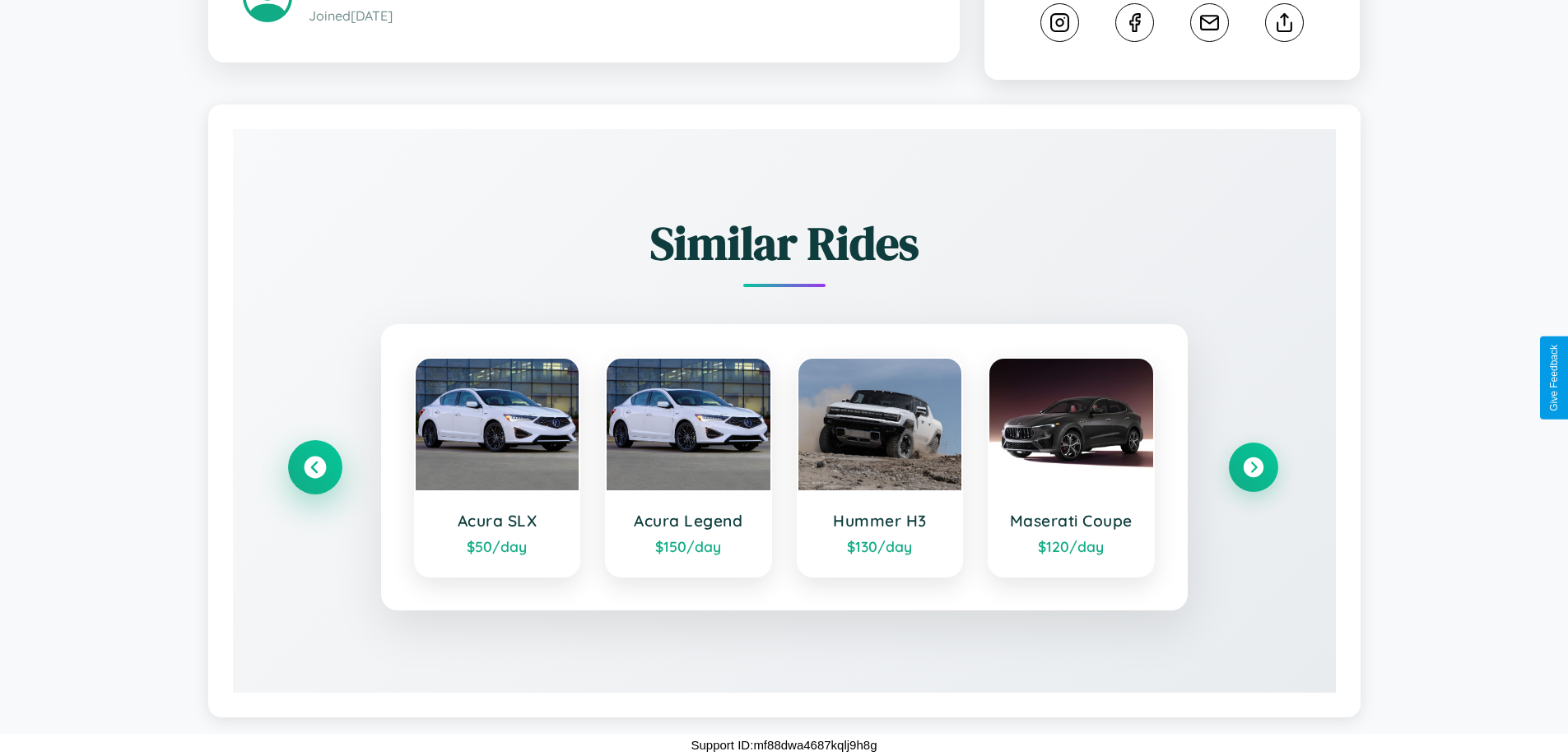
click at [314, 467] on icon at bounding box center [314, 468] width 22 height 22
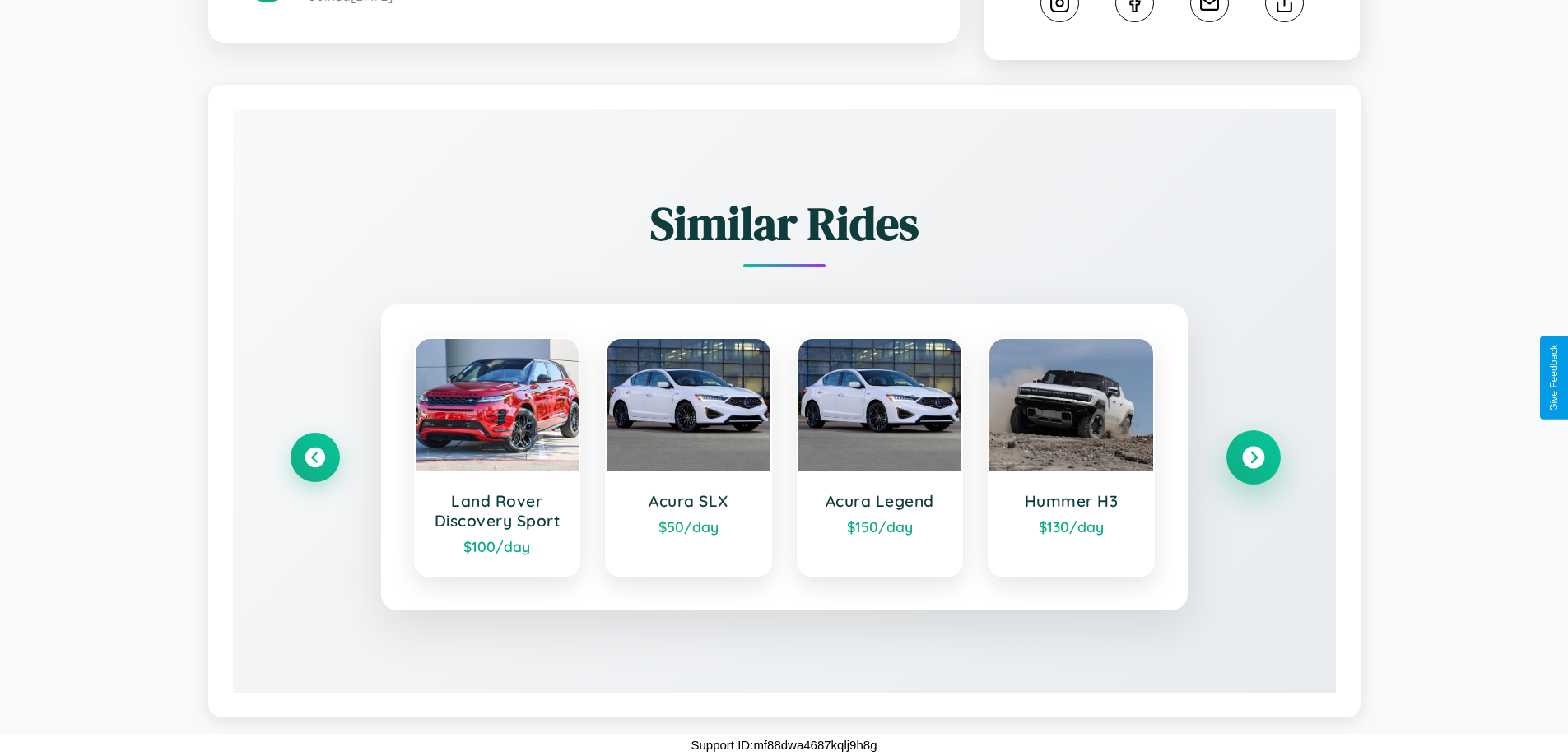
click at [1253, 458] on icon at bounding box center [1253, 458] width 22 height 22
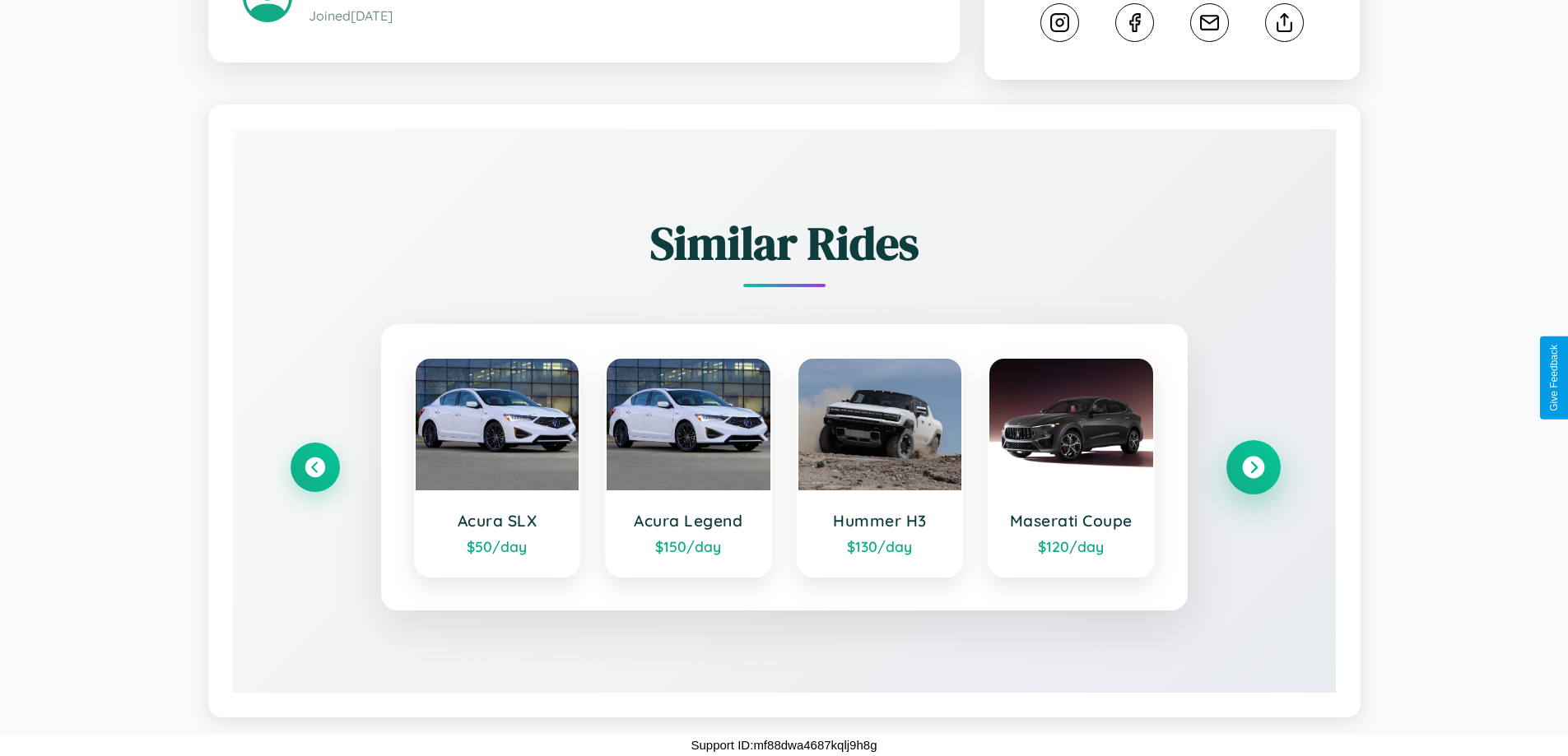
scroll to position [963, 0]
click at [1253, 467] on icon at bounding box center [1253, 468] width 22 height 22
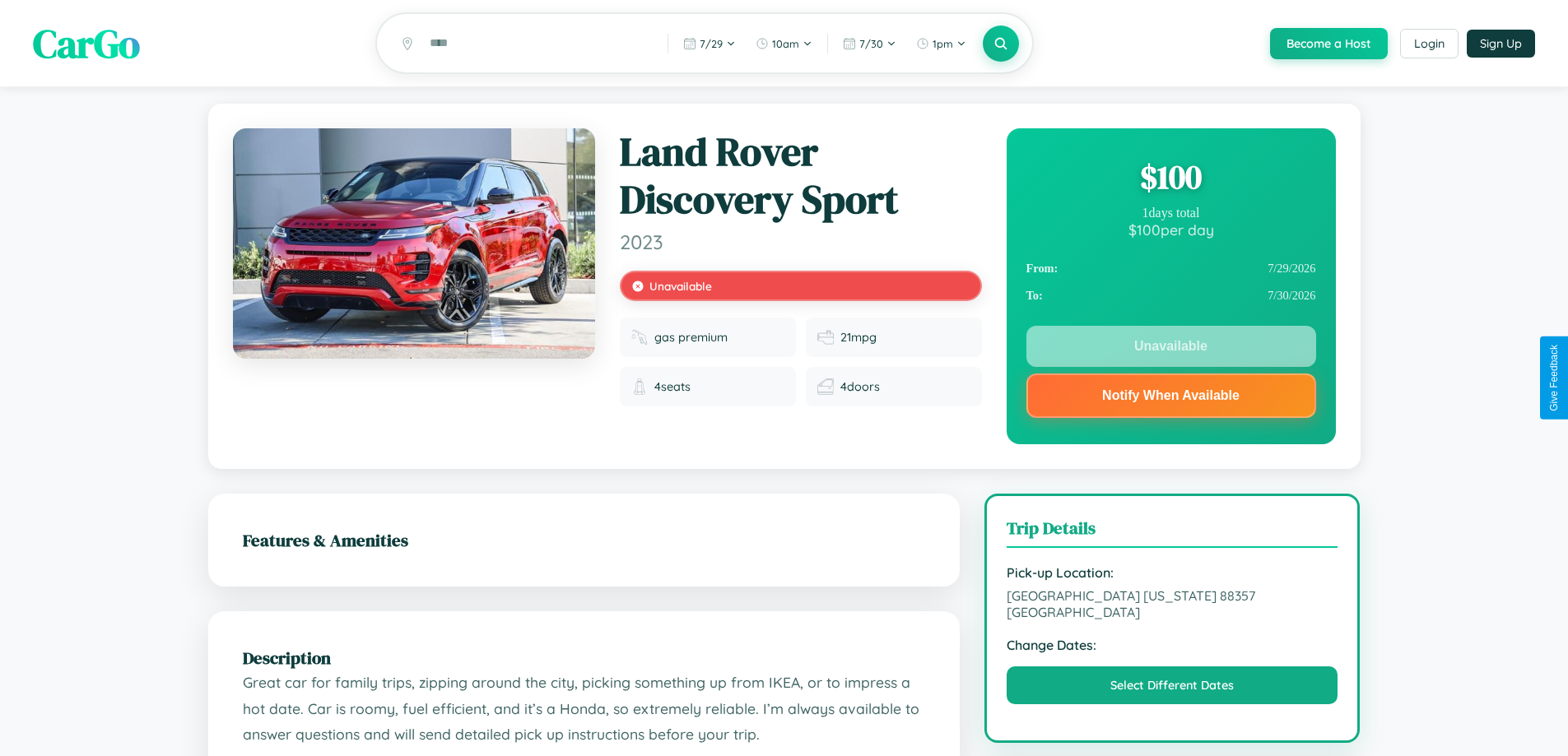
click at [1171, 180] on div "$ 100" at bounding box center [1171, 176] width 290 height 45
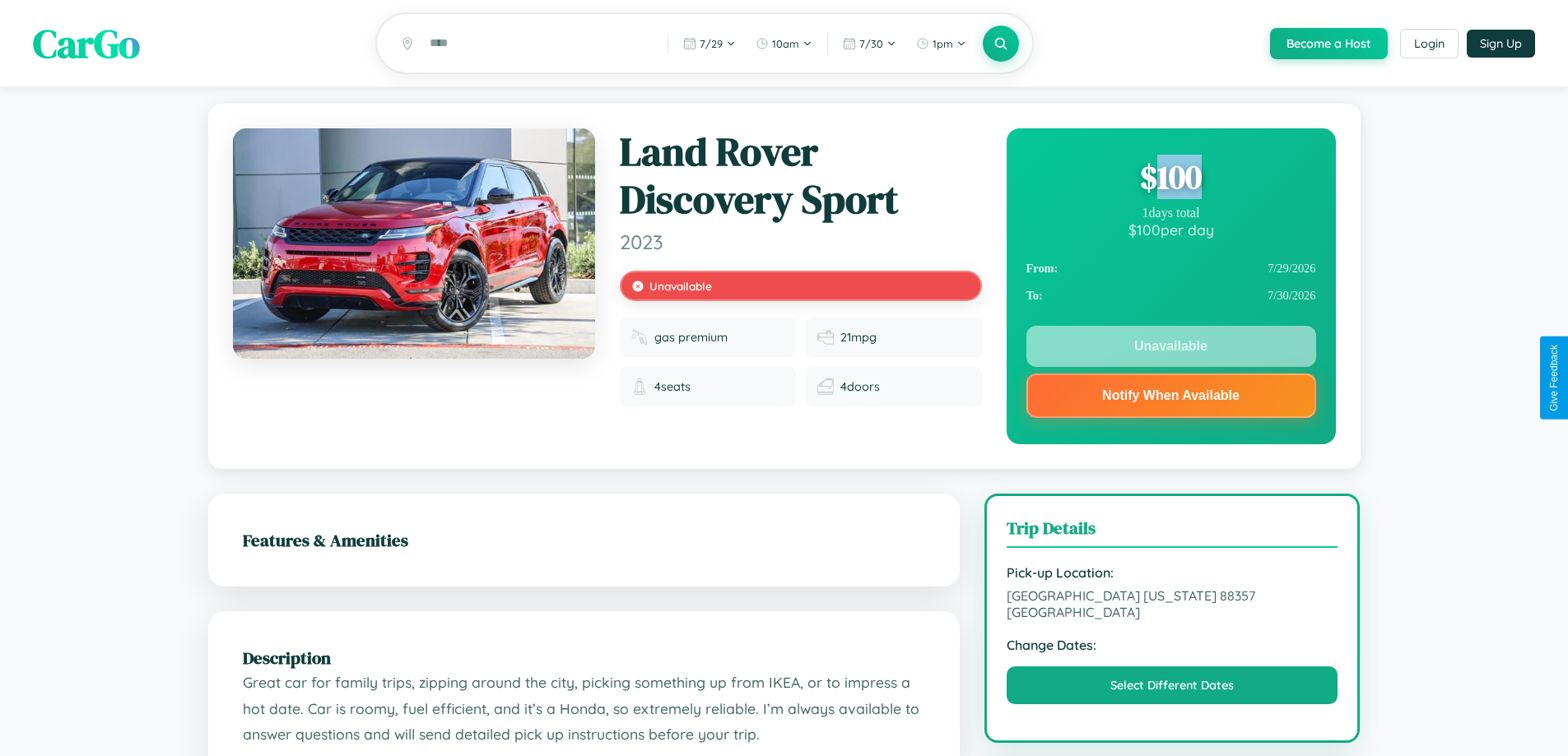
click at [1171, 180] on div "$ 100" at bounding box center [1171, 176] width 290 height 45
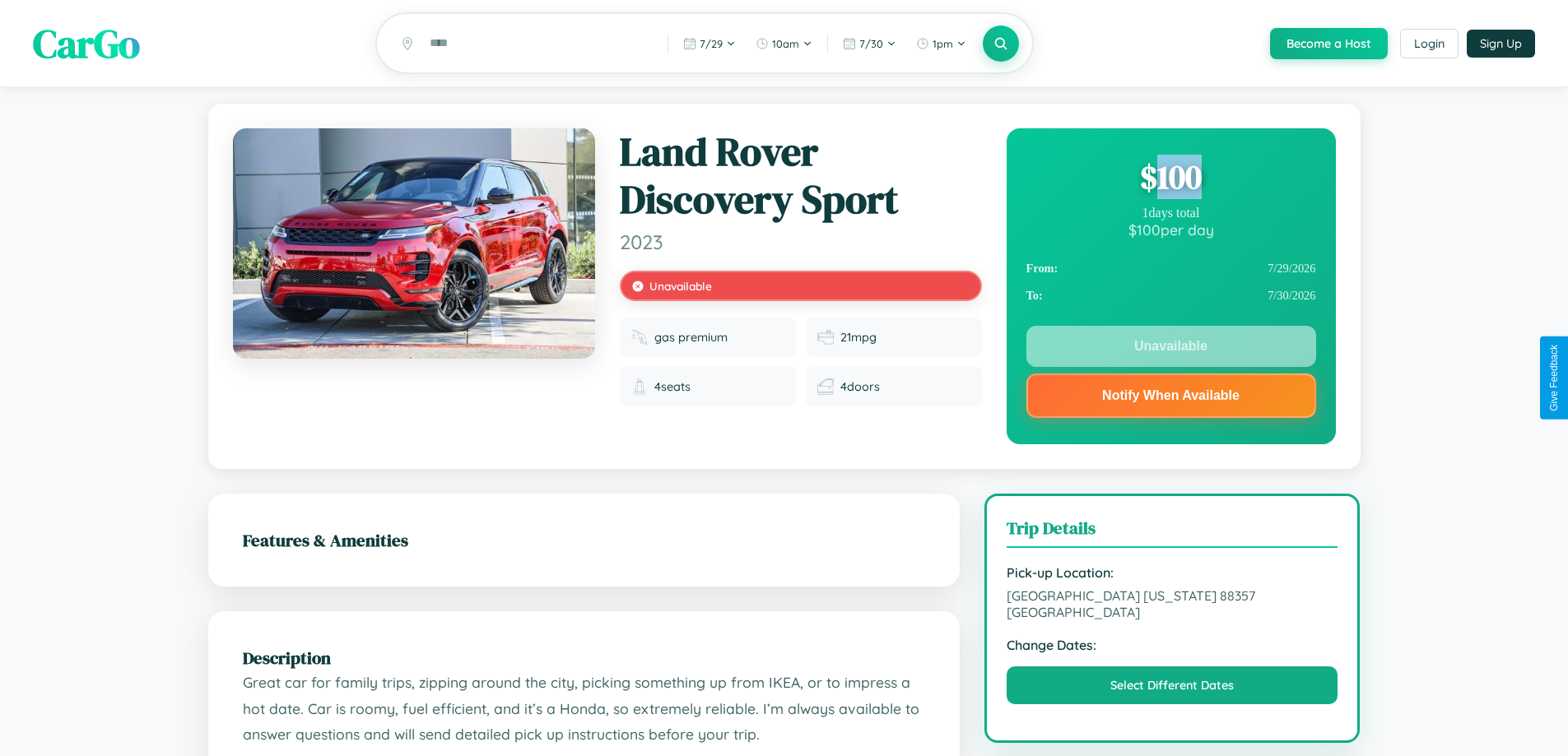
click at [1171, 180] on div "$ 100" at bounding box center [1171, 176] width 290 height 45
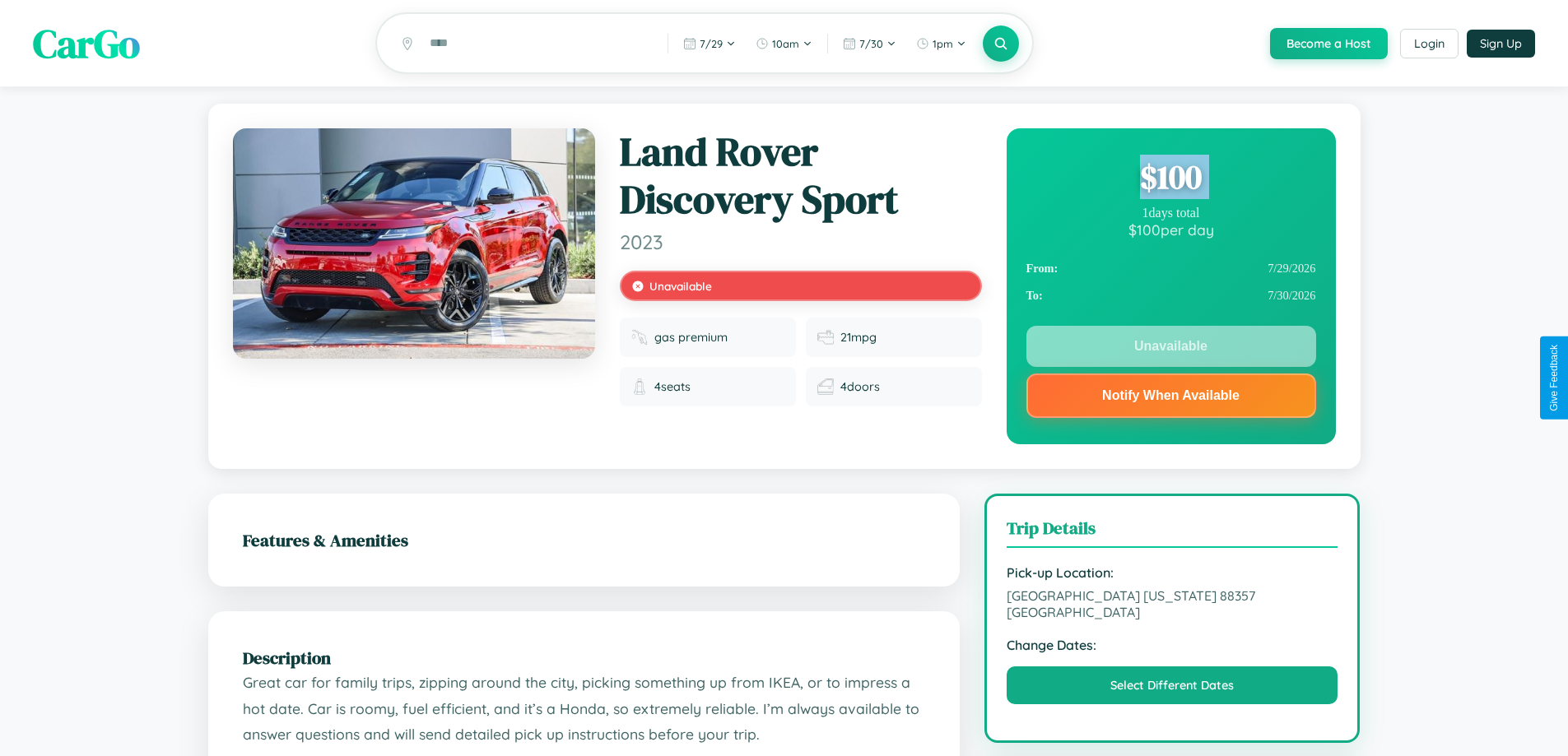
click at [1171, 180] on div "$ 100" at bounding box center [1171, 176] width 290 height 45
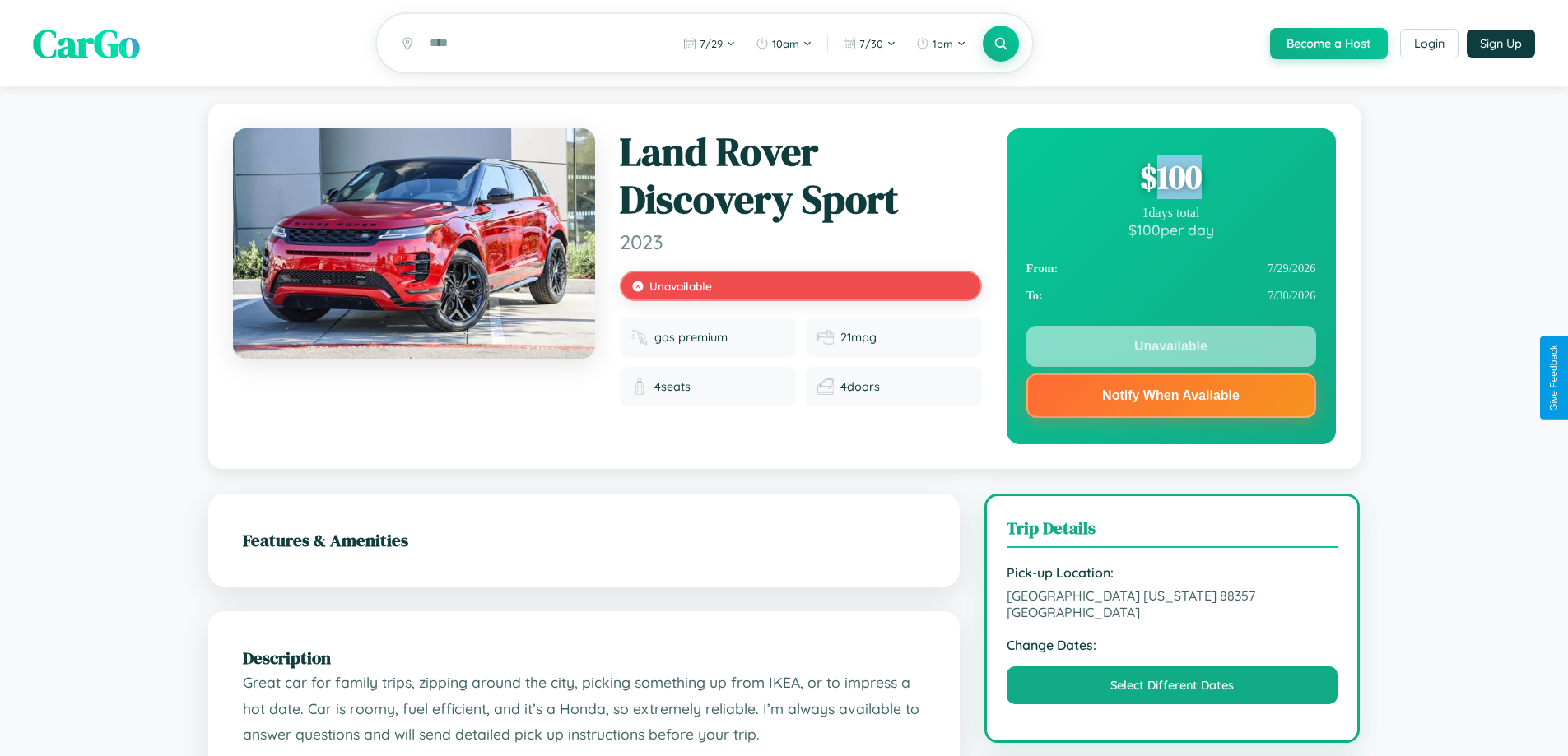
click at [1171, 180] on div "$ 100" at bounding box center [1171, 176] width 290 height 45
